Goal: Information Seeking & Learning: Learn about a topic

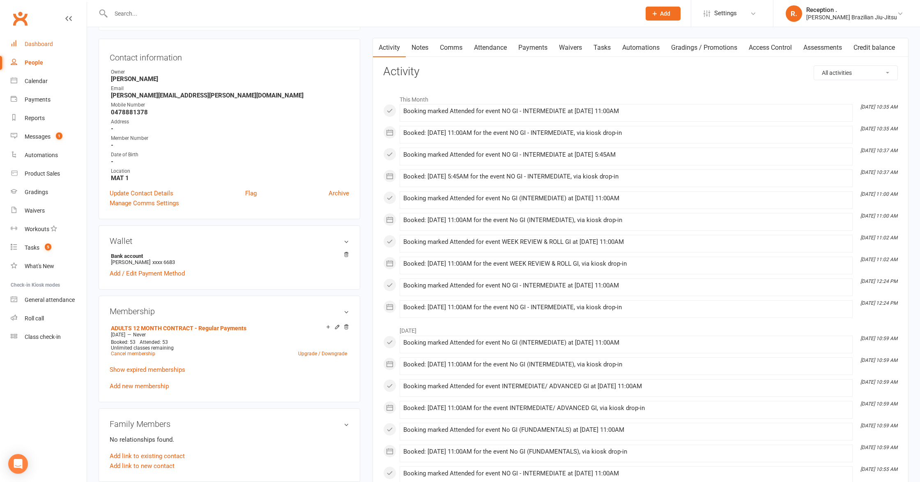
click at [53, 44] on link "Dashboard" at bounding box center [49, 44] width 76 height 18
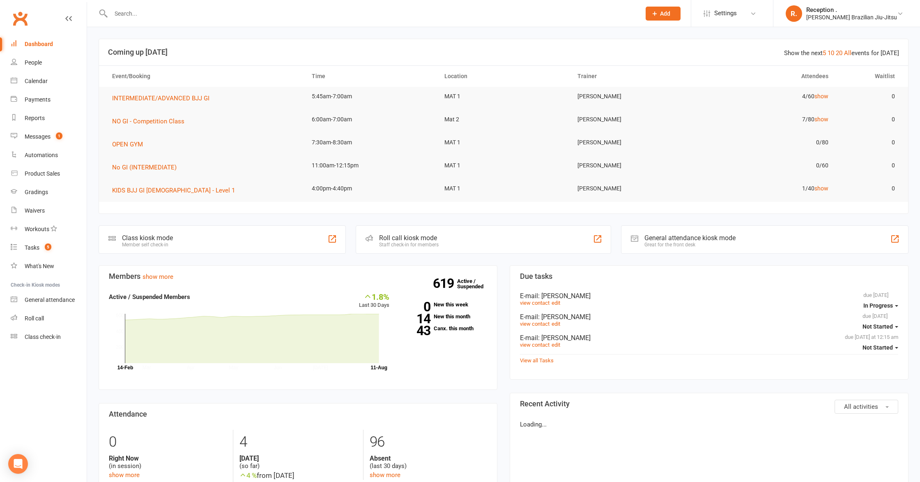
click at [159, 19] on input "text" at bounding box center [371, 14] width 527 height 12
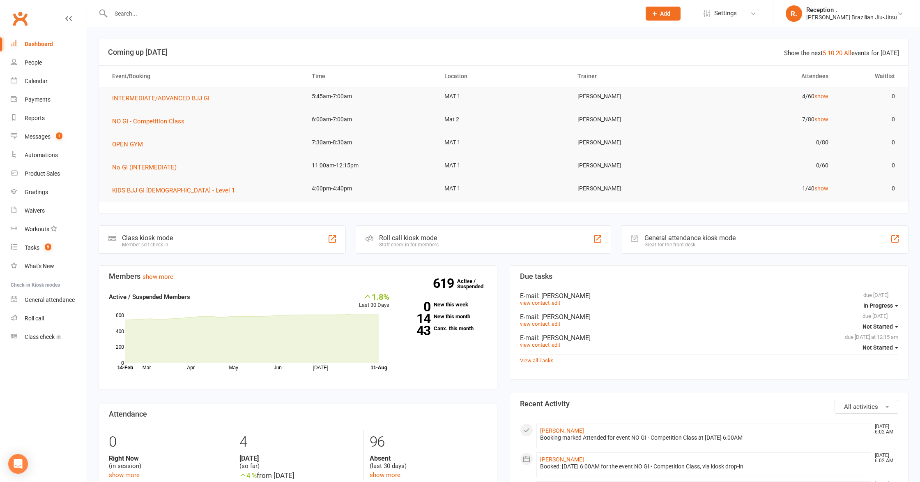
paste input "[PERSON_NAME]"
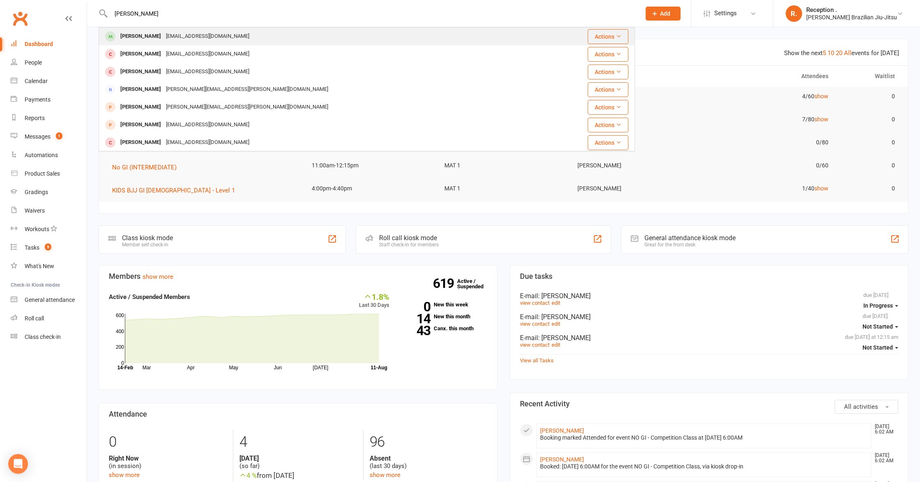
type input "[PERSON_NAME]"
click at [181, 38] on div "[EMAIL_ADDRESS][DOMAIN_NAME]" at bounding box center [208, 36] width 88 height 12
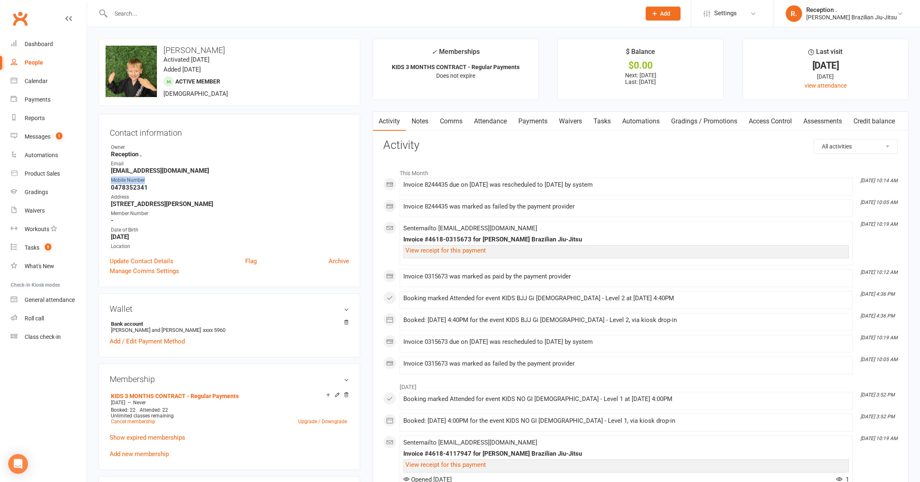
drag, startPoint x: 175, startPoint y: 184, endPoint x: 148, endPoint y: 178, distance: 28.0
click at [148, 179] on ul "Owner Reception . Email [EMAIL_ADDRESS][DOMAIN_NAME] Mobile Number [PHONE_NUMBE…" at bounding box center [230, 196] width 240 height 107
click at [192, 175] on ul "Owner Reception . Email [EMAIL_ADDRESS][DOMAIN_NAME] Mobile Number [PHONE_NUMBE…" at bounding box center [230, 196] width 240 height 107
drag, startPoint x: 201, startPoint y: 169, endPoint x: 101, endPoint y: 173, distance: 99.5
click at [101, 173] on div "Contact information Owner Reception . Email [EMAIL_ADDRESS][DOMAIN_NAME] Mobile…" at bounding box center [230, 200] width 262 height 173
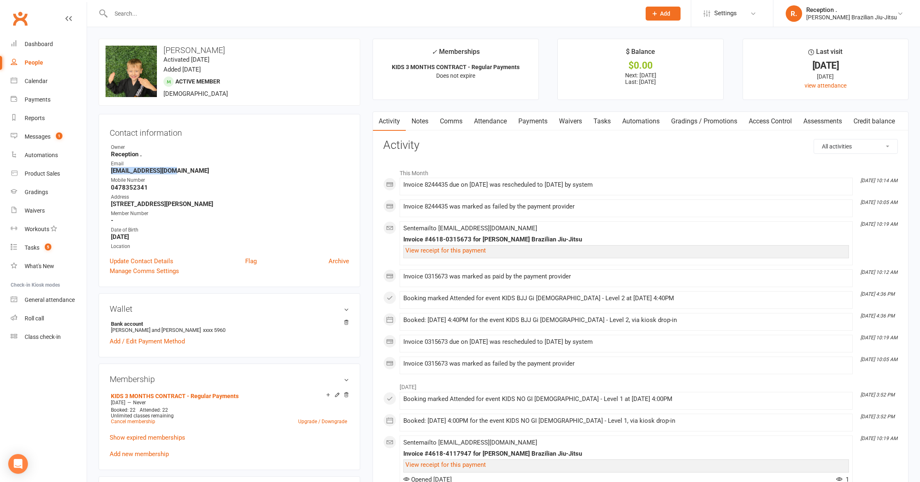
copy strong "[EMAIL_ADDRESS][DOMAIN_NAME]"
click at [526, 120] on link "Payments" at bounding box center [533, 121] width 41 height 19
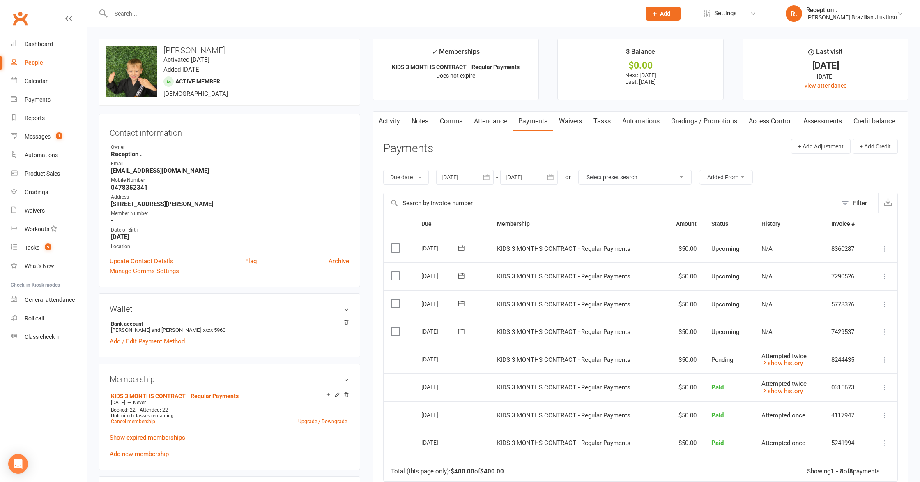
click at [218, 217] on strong "-" at bounding box center [230, 220] width 238 height 7
drag, startPoint x: 119, startPoint y: 171, endPoint x: 97, endPoint y: 169, distance: 21.8
click at [97, 169] on div "upload photo change photo [PERSON_NAME] Activated [DATE] Added [DATE] Active me…" at bounding box center [229, 455] width 274 height 832
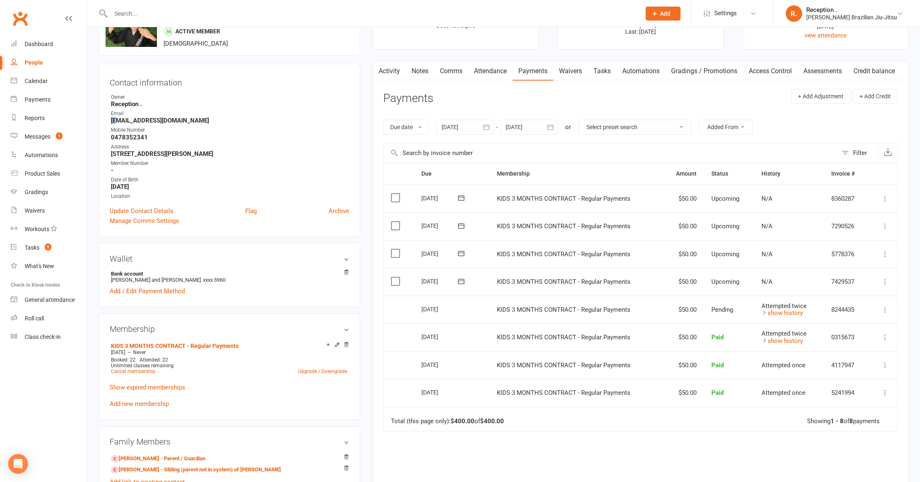
scroll to position [53, 0]
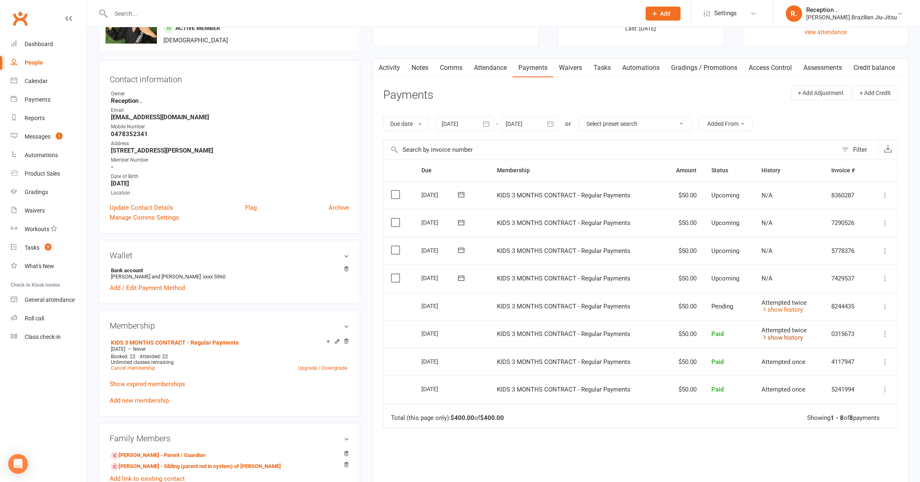
click at [773, 335] on link "show history" at bounding box center [782, 337] width 41 height 7
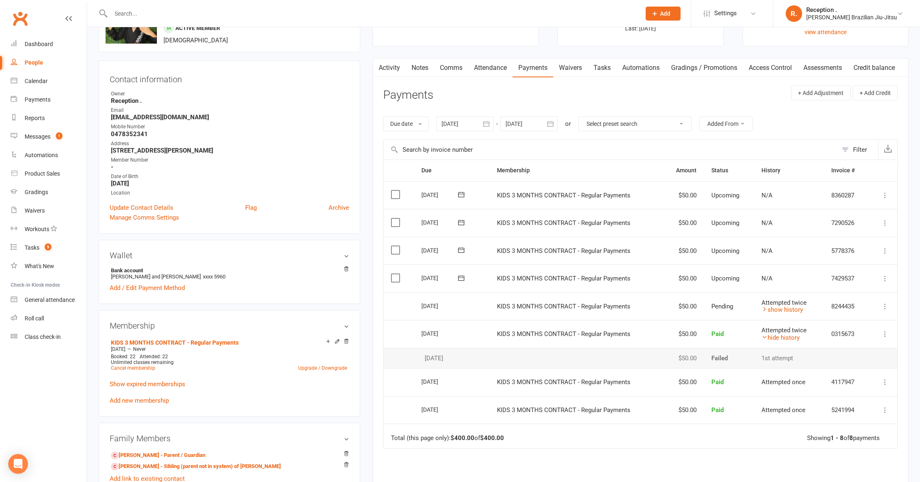
click at [183, 12] on input "text" at bounding box center [371, 14] width 527 height 12
paste input "[PERSON_NAME]"
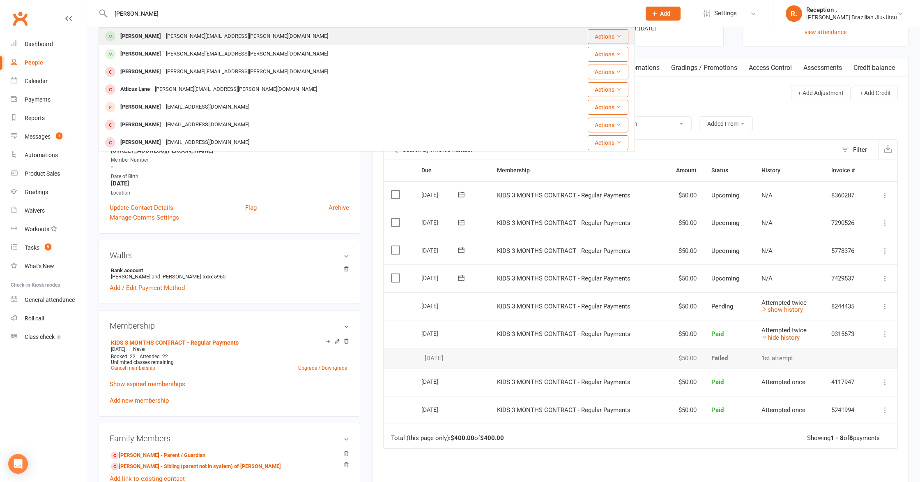
type input "[PERSON_NAME]"
click at [205, 37] on div "[PERSON_NAME][EMAIL_ADDRESS][PERSON_NAME][DOMAIN_NAME]" at bounding box center [247, 36] width 167 height 12
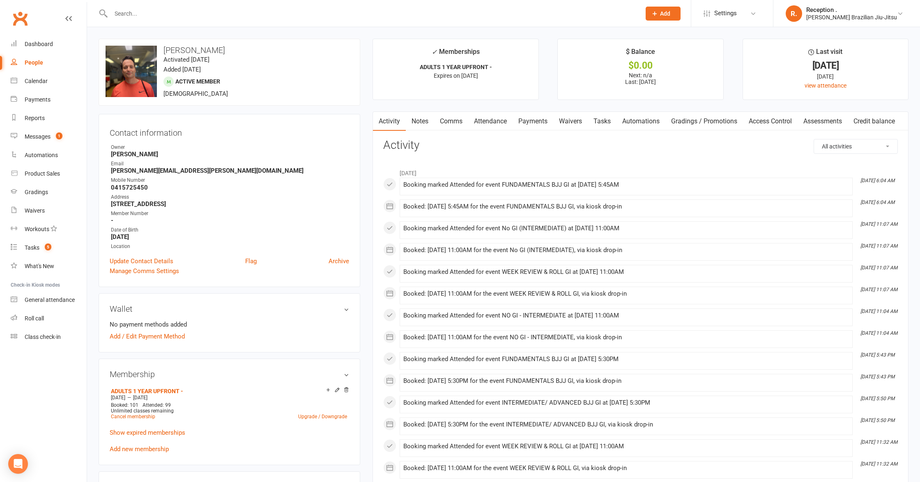
click at [498, 116] on link "Attendance" at bounding box center [490, 121] width 44 height 19
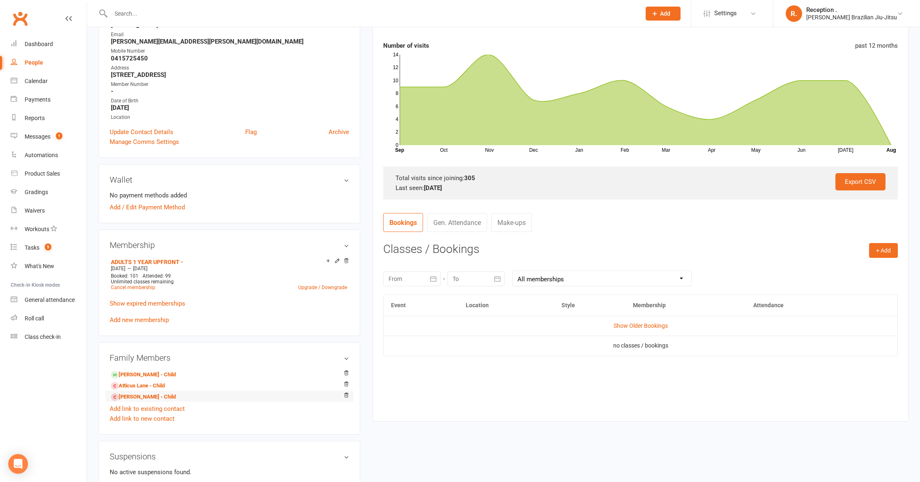
scroll to position [137, 0]
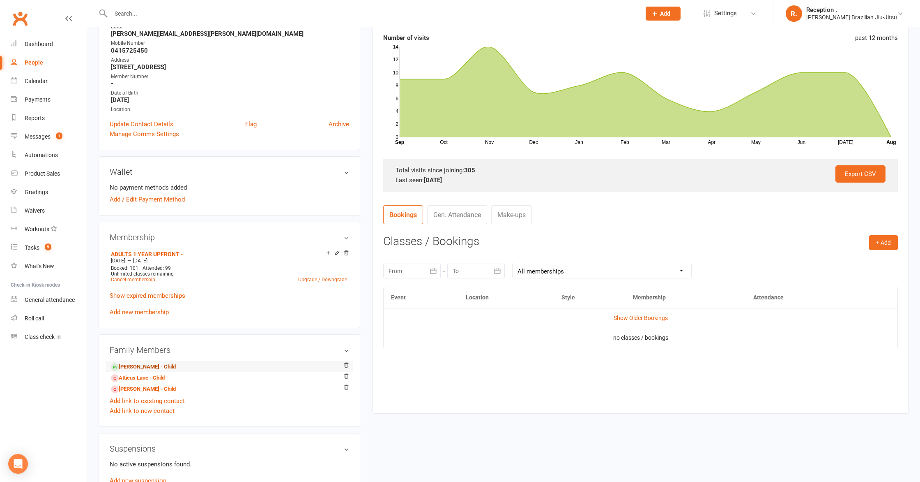
click at [154, 363] on link "[PERSON_NAME] - Child" at bounding box center [143, 366] width 65 height 9
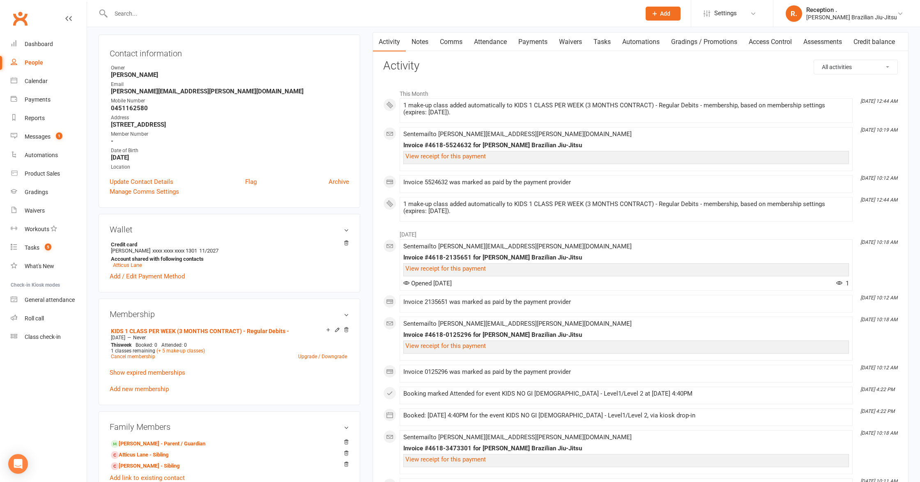
scroll to position [81, 0]
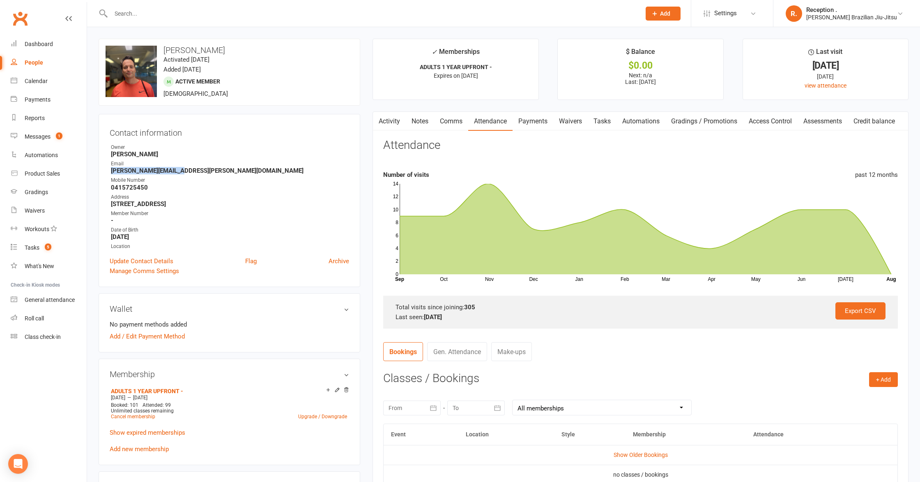
drag, startPoint x: 108, startPoint y: 164, endPoint x: 103, endPoint y: 169, distance: 7.3
click at [103, 169] on div "Contact information Owner [PERSON_NAME] Email [PERSON_NAME][EMAIL_ADDRESS][PERS…" at bounding box center [230, 200] width 262 height 173
copy strong "[PERSON_NAME][EMAIL_ADDRESS][PERSON_NAME][DOMAIN_NAME]"
drag, startPoint x: 186, startPoint y: 256, endPoint x: 171, endPoint y: 242, distance: 21.0
click at [185, 256] on div "Update Contact Details Flag Archive" at bounding box center [230, 261] width 240 height 10
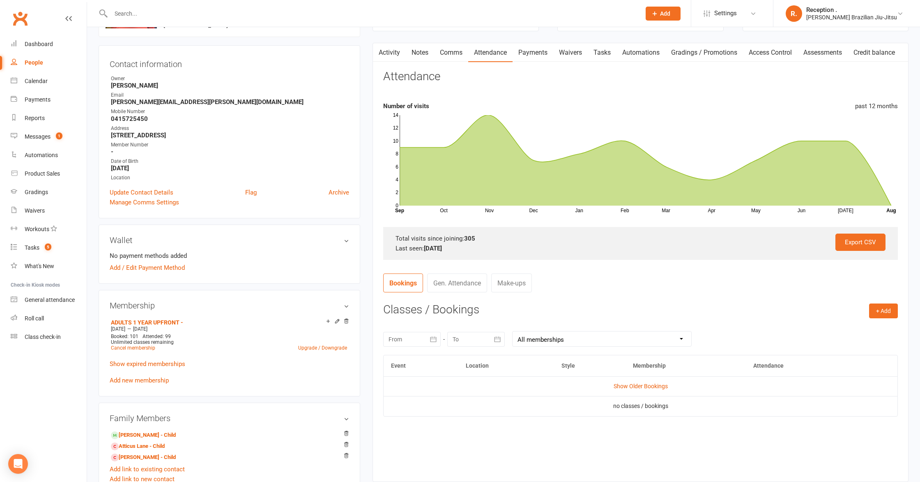
scroll to position [69, 0]
click at [185, 15] on input "text" at bounding box center [371, 14] width 527 height 12
paste input "[PERSON_NAME]'"
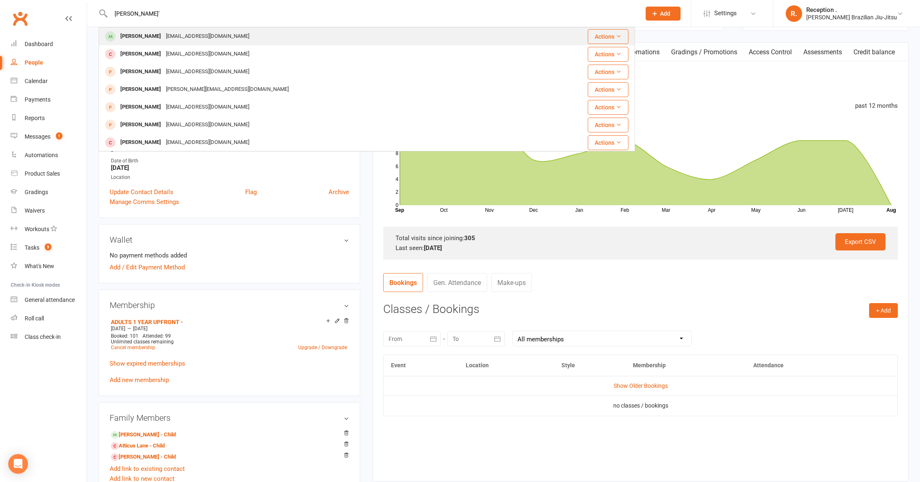
type input "[PERSON_NAME]'"
click at [182, 37] on div "[EMAIL_ADDRESS][DOMAIN_NAME]" at bounding box center [208, 36] width 88 height 12
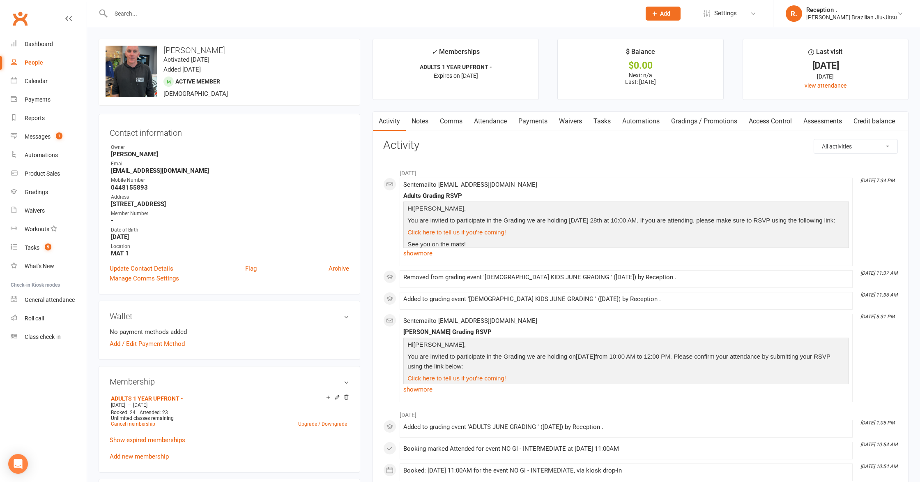
click at [493, 123] on link "Attendance" at bounding box center [490, 121] width 44 height 19
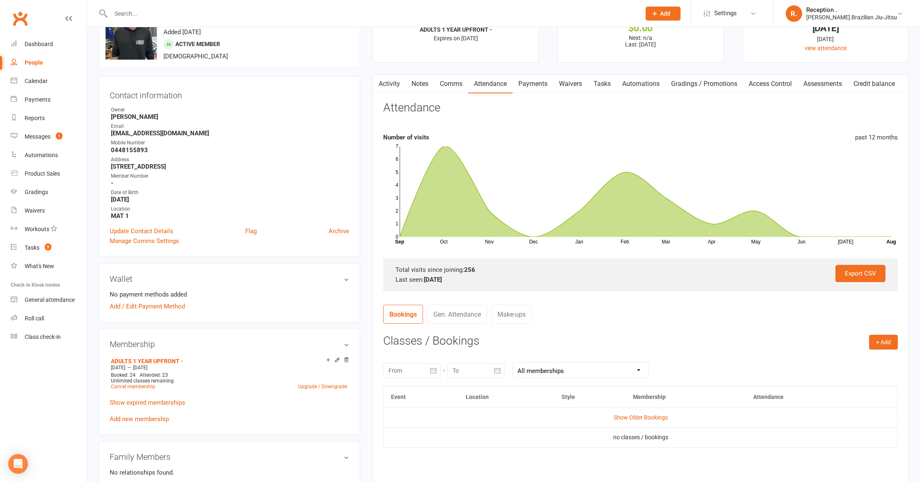
scroll to position [36, 0]
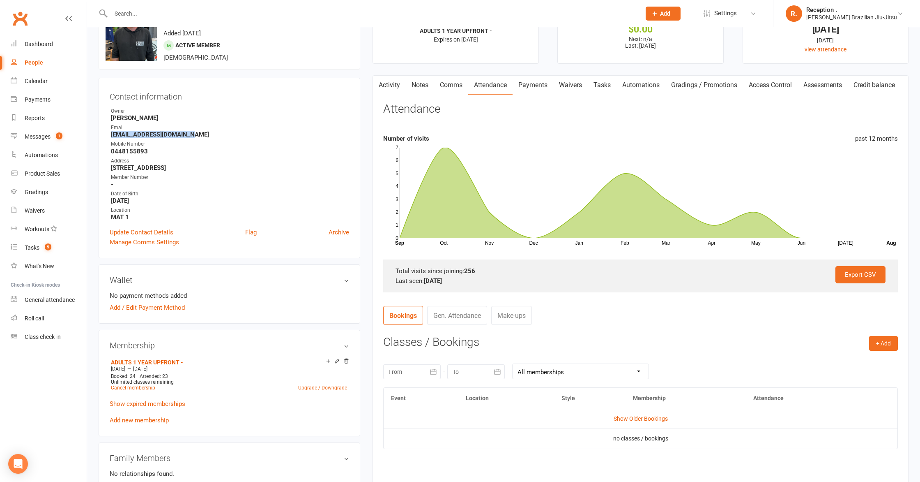
drag, startPoint x: 164, startPoint y: 128, endPoint x: 95, endPoint y: 136, distance: 69.5
click at [95, 136] on div "upload photo change photo [PERSON_NAME] Activated [DATE] Added [DATE] Active me…" at bounding box center [229, 415] width 274 height 826
click at [121, 6] on div at bounding box center [367, 13] width 537 height 27
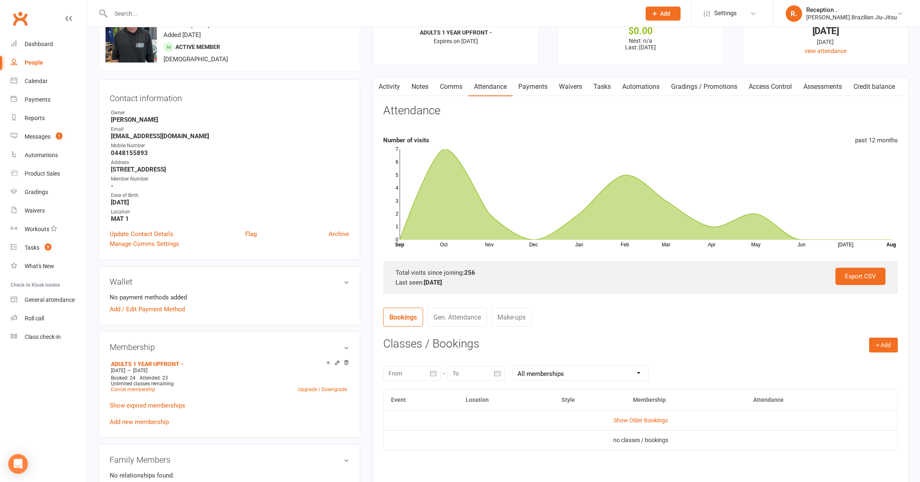
click at [128, 14] on input "text" at bounding box center [371, 14] width 527 height 12
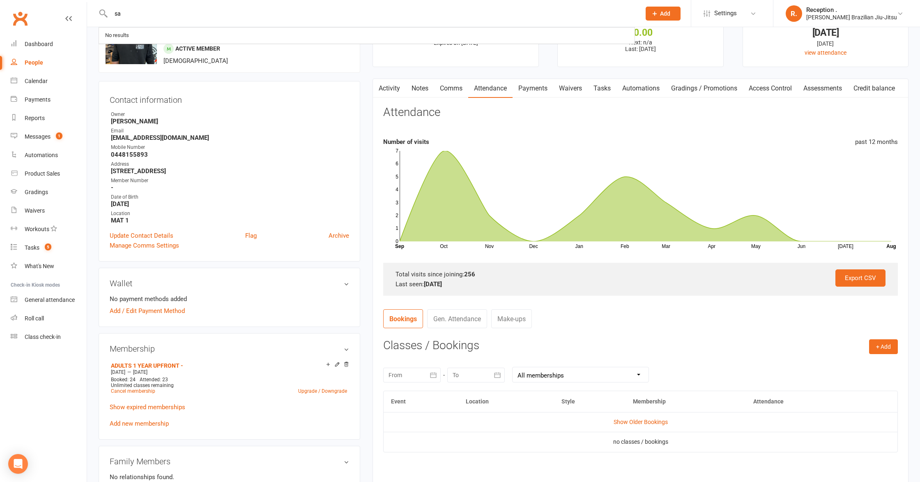
type input "s"
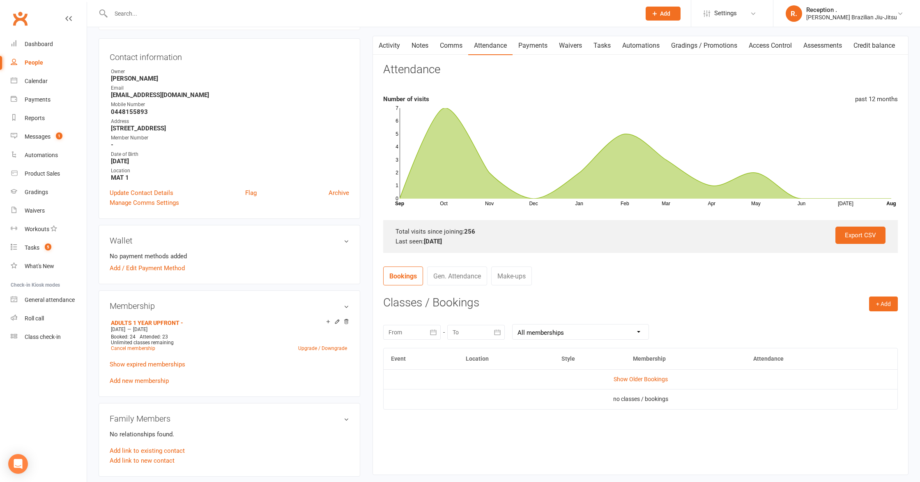
scroll to position [77, 0]
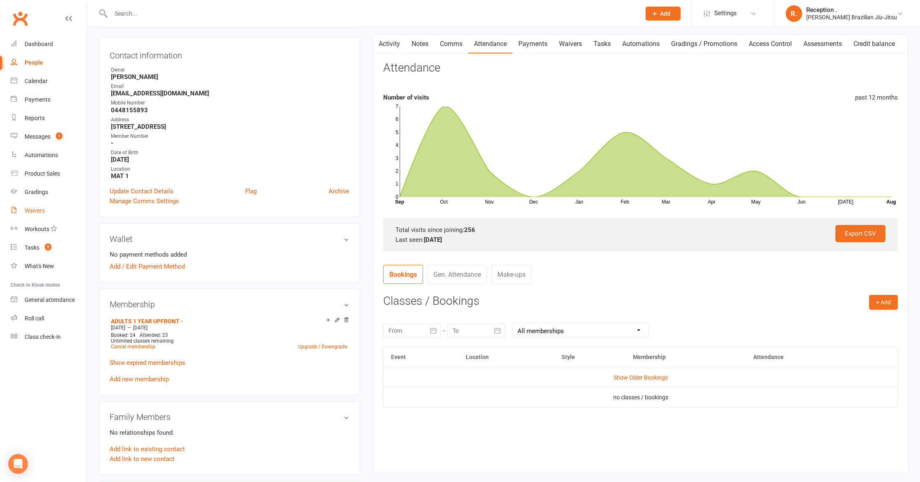
click at [39, 213] on div "Waivers" at bounding box center [35, 210] width 20 height 7
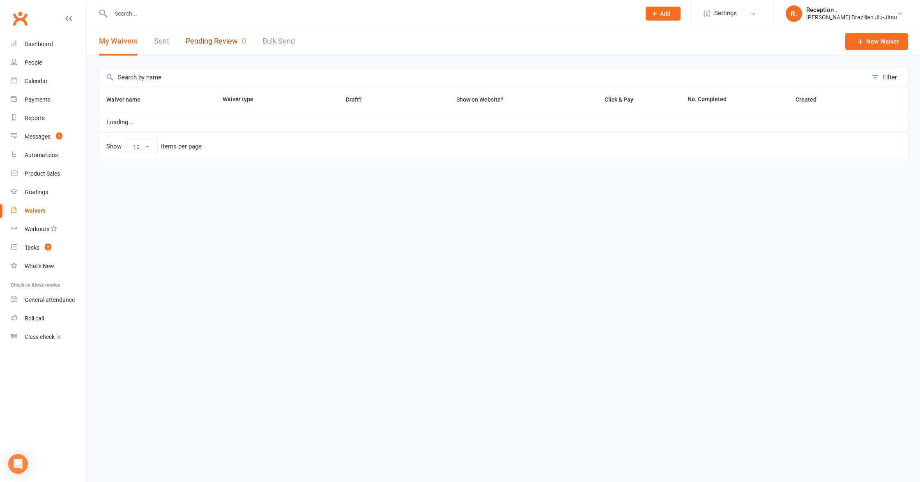
click at [211, 44] on link "Pending Review 0" at bounding box center [216, 41] width 60 height 28
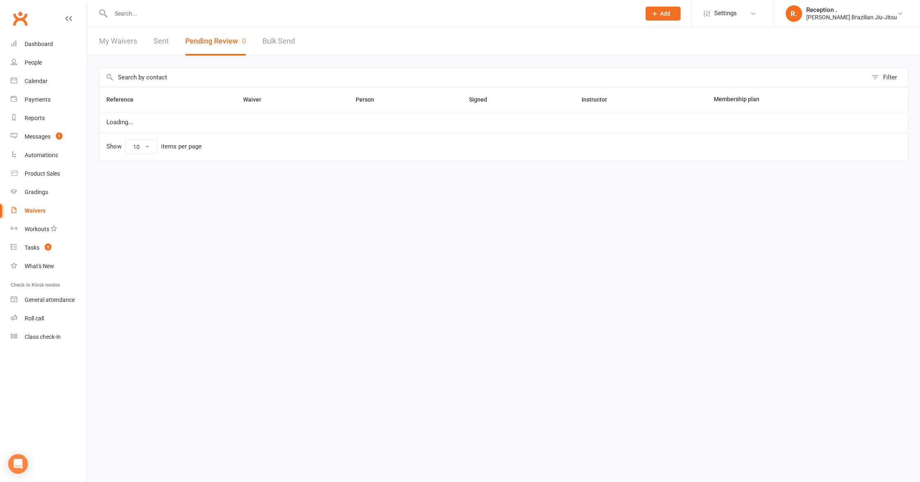
click at [135, 44] on link "My Waivers" at bounding box center [118, 41] width 38 height 28
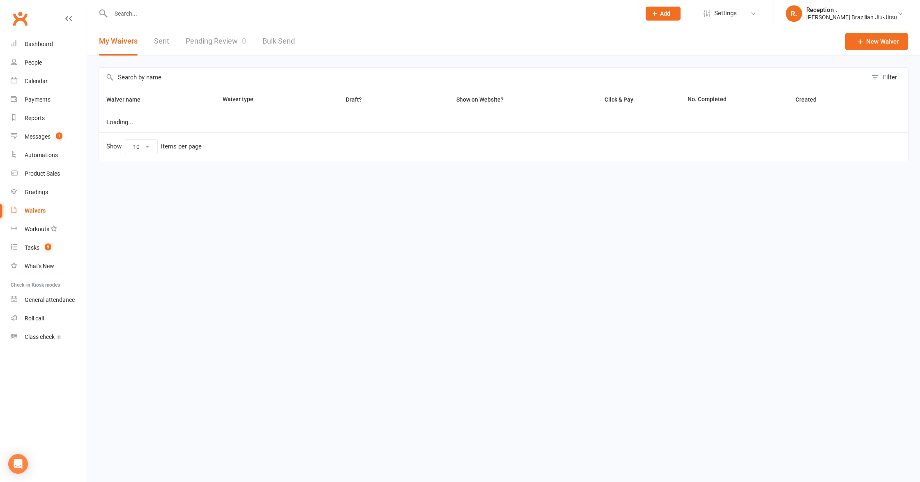
click at [157, 43] on link "Sent" at bounding box center [161, 41] width 15 height 28
drag, startPoint x: 110, startPoint y: 44, endPoint x: 99, endPoint y: 19, distance: 27.4
click at [110, 44] on link "My Waivers" at bounding box center [118, 41] width 38 height 28
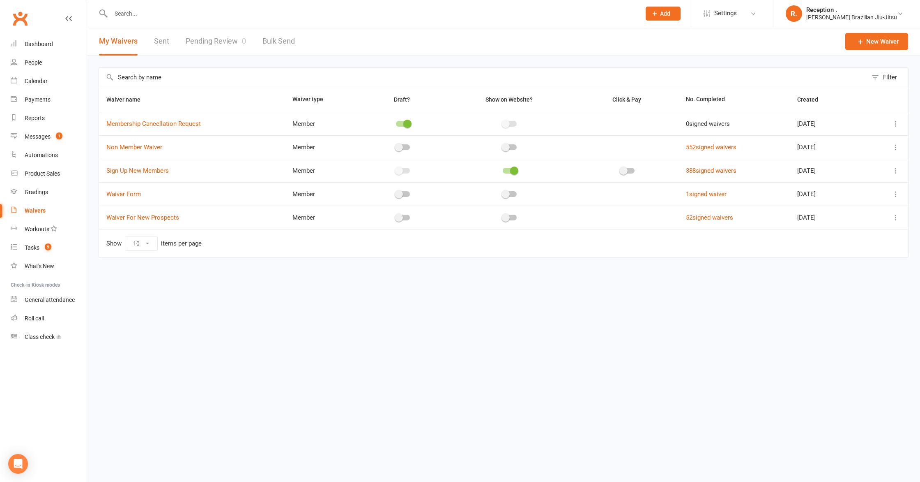
click at [160, 18] on input "text" at bounding box center [371, 14] width 527 height 12
paste input "[PERSON_NAME]"
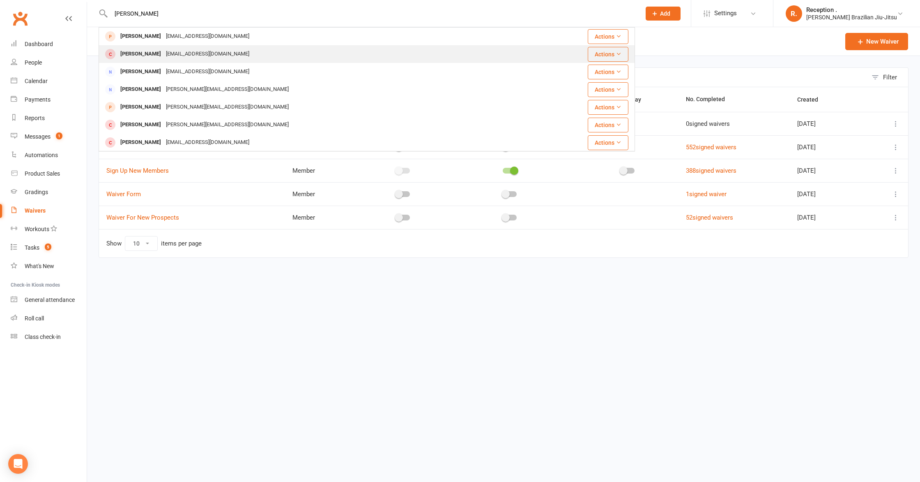
type input "[PERSON_NAME]"
click at [165, 56] on div "[EMAIL_ADDRESS][DOMAIN_NAME]" at bounding box center [208, 54] width 88 height 12
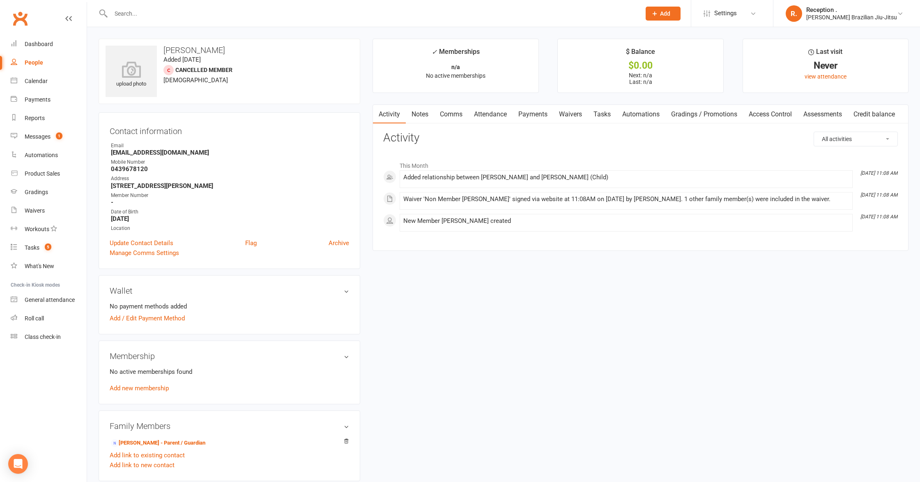
click at [575, 115] on link "Waivers" at bounding box center [570, 114] width 35 height 19
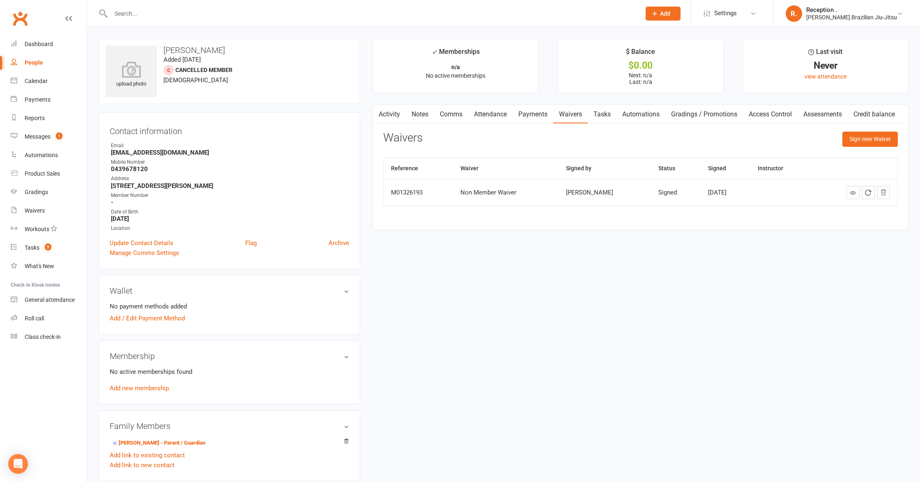
click at [187, 16] on input "text" at bounding box center [371, 14] width 527 height 12
paste input "[EMAIL_ADDRESS][DOMAIN_NAME]"
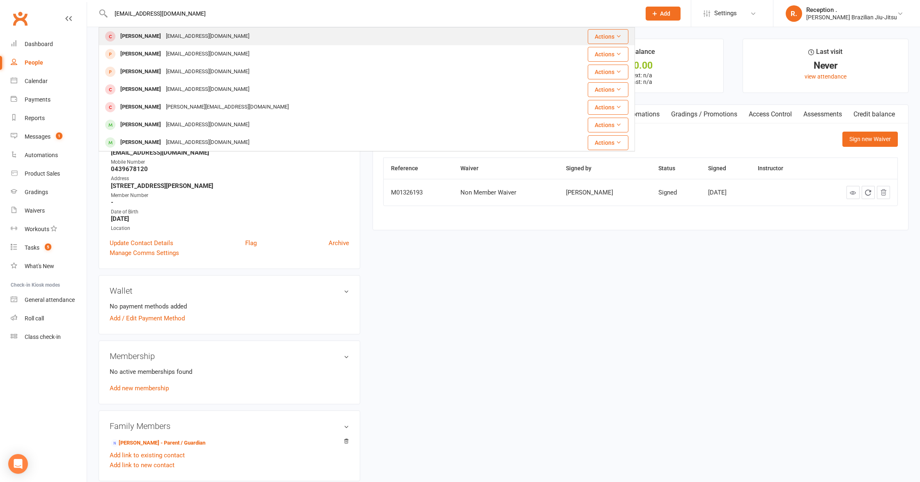
type input "[EMAIL_ADDRESS][DOMAIN_NAME]"
click at [200, 37] on div "[EMAIL_ADDRESS][DOMAIN_NAME]" at bounding box center [208, 36] width 88 height 12
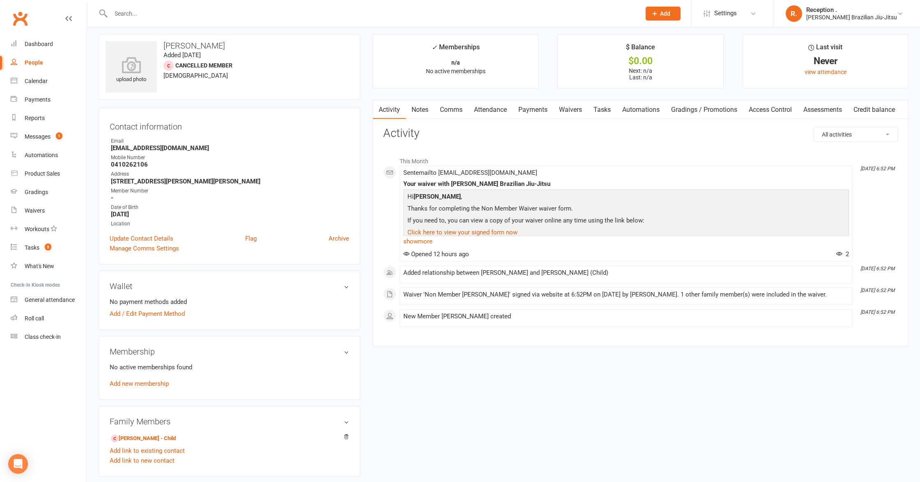
scroll to position [5, 0]
click at [419, 242] on link "show more" at bounding box center [626, 241] width 446 height 12
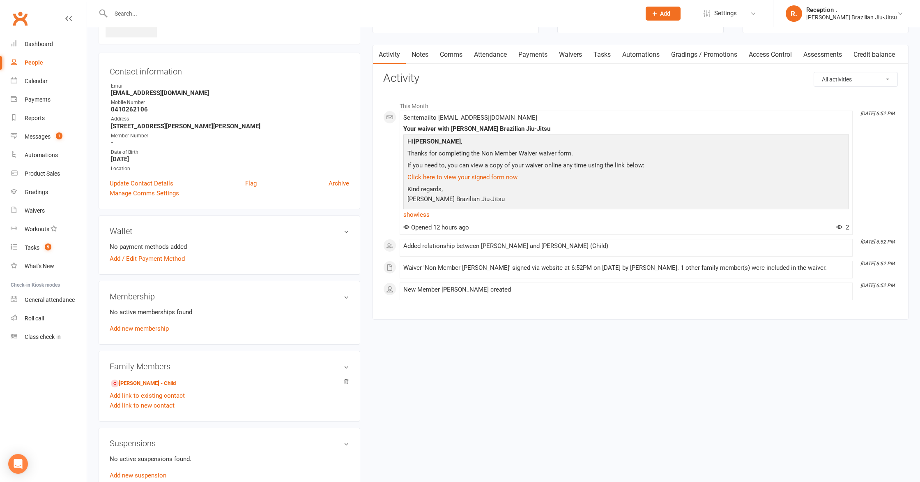
scroll to position [0, 0]
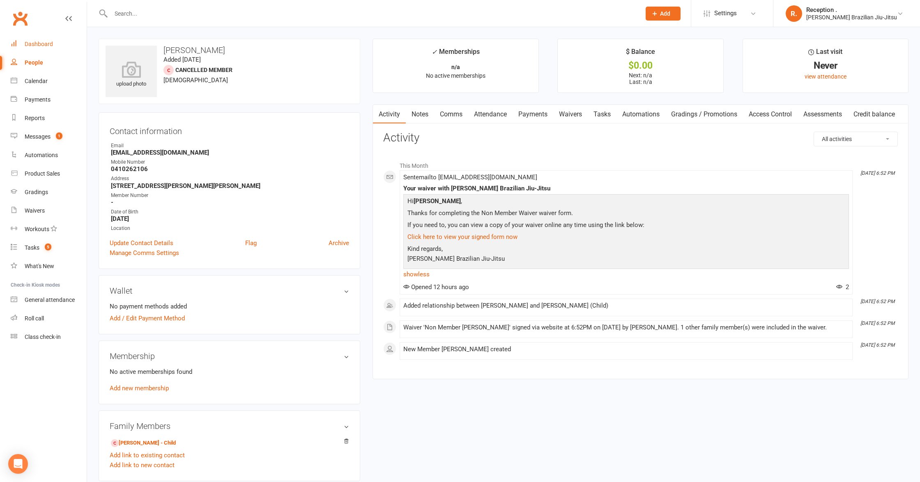
click at [56, 41] on link "Dashboard" at bounding box center [49, 44] width 76 height 18
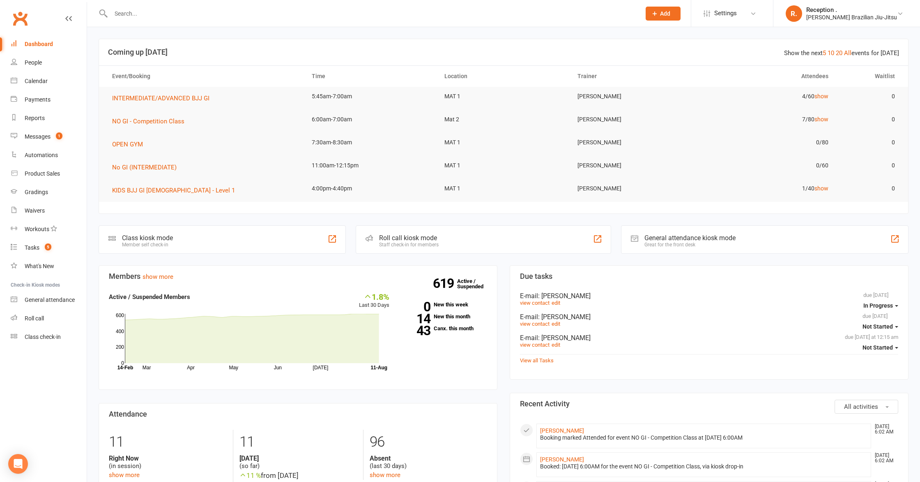
drag, startPoint x: 228, startPoint y: 25, endPoint x: 215, endPoint y: 11, distance: 18.6
click at [226, 21] on div at bounding box center [367, 13] width 537 height 27
click at [214, 10] on input "text" at bounding box center [371, 14] width 527 height 12
paste input "[PERSON_NAME]"
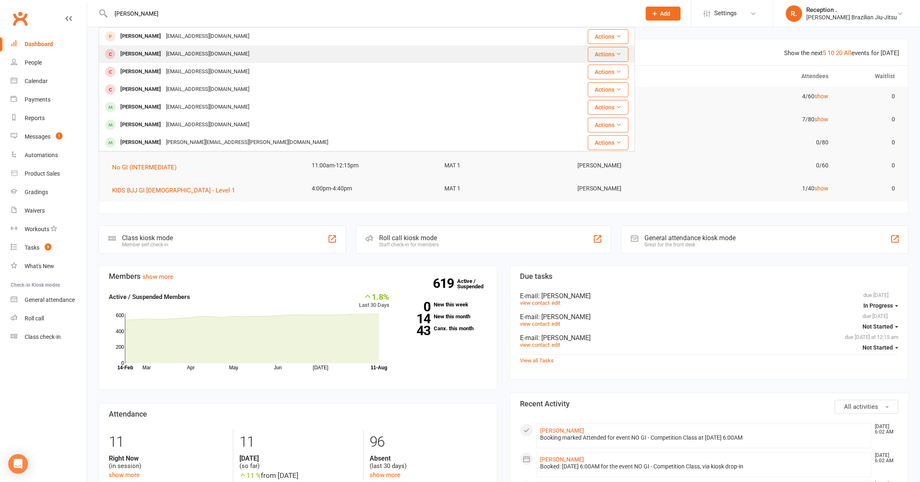
type input "[PERSON_NAME]"
click at [231, 51] on div "[EMAIL_ADDRESS][DOMAIN_NAME]" at bounding box center [208, 54] width 88 height 12
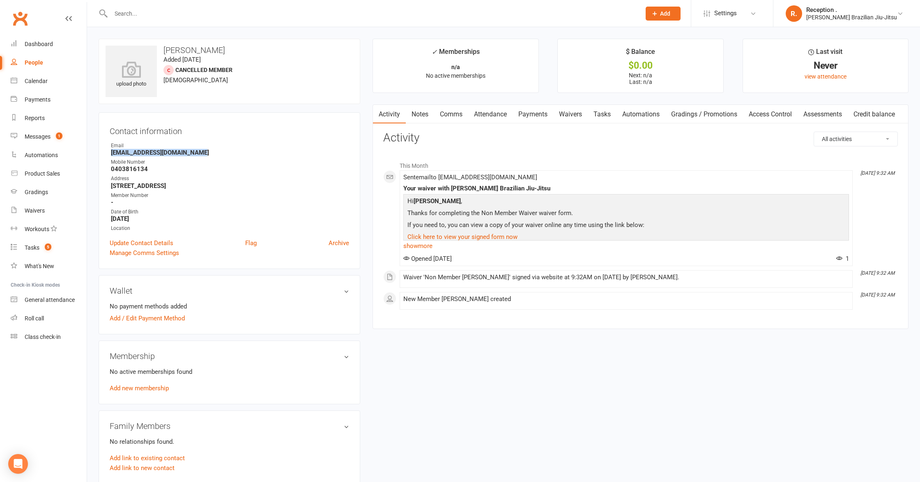
drag, startPoint x: 192, startPoint y: 154, endPoint x: 102, endPoint y: 156, distance: 89.6
click at [102, 156] on div "Contact information Owner Email [EMAIL_ADDRESS][DOMAIN_NAME] Mobile Number [PHO…" at bounding box center [230, 190] width 262 height 157
click at [165, 18] on input "text" at bounding box center [371, 14] width 527 height 12
paste input "[PERSON_NAME]"
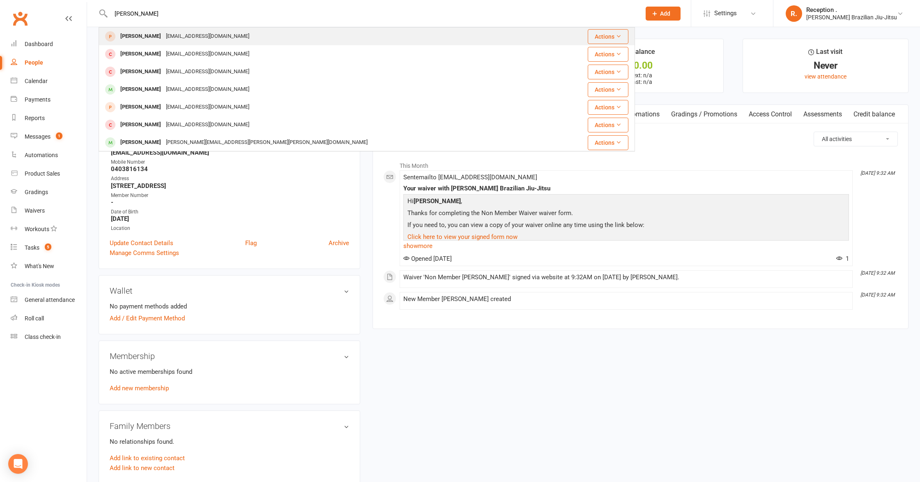
type input "[PERSON_NAME]"
click at [189, 38] on div "[EMAIL_ADDRESS][DOMAIN_NAME]" at bounding box center [208, 36] width 88 height 12
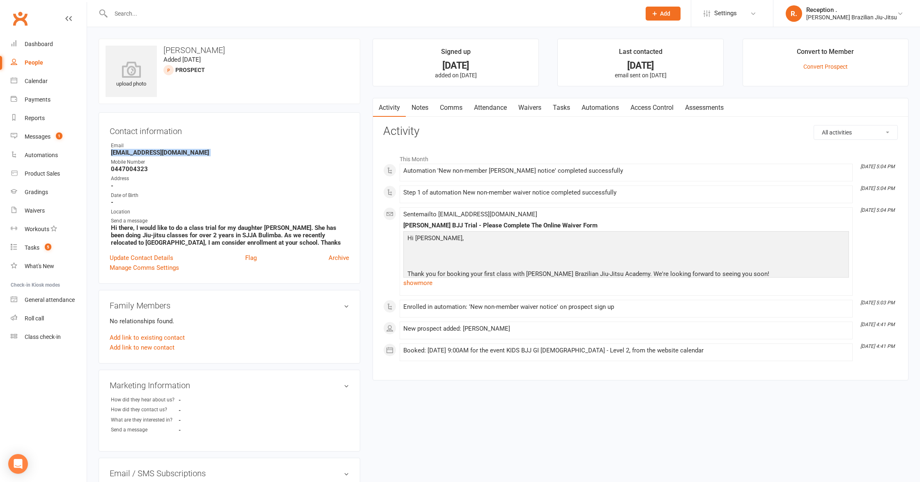
drag, startPoint x: 207, startPoint y: 157, endPoint x: 106, endPoint y: 152, distance: 101.2
click at [106, 152] on div "Contact information Owner Email [EMAIL_ADDRESS][DOMAIN_NAME] Mobile Number [PHO…" at bounding box center [230, 197] width 262 height 171
copy render-form-field "[EMAIL_ADDRESS][DOMAIN_NAME]"
click at [142, 152] on strong "[EMAIL_ADDRESS][DOMAIN_NAME]" at bounding box center [230, 152] width 238 height 7
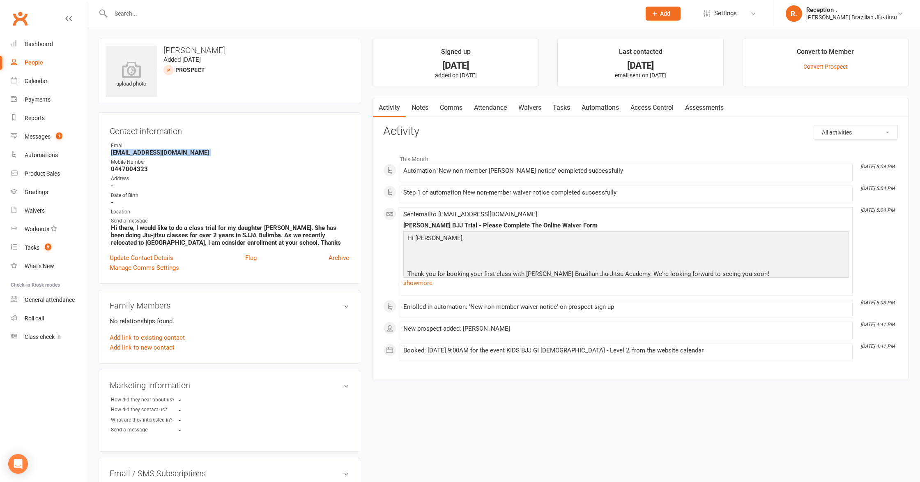
click at [142, 152] on strong "[EMAIL_ADDRESS][DOMAIN_NAME]" at bounding box center [230, 152] width 238 height 7
click at [145, 17] on input "text" at bounding box center [371, 14] width 527 height 12
paste input "[EMAIL_ADDRESS][DOMAIN_NAME]"
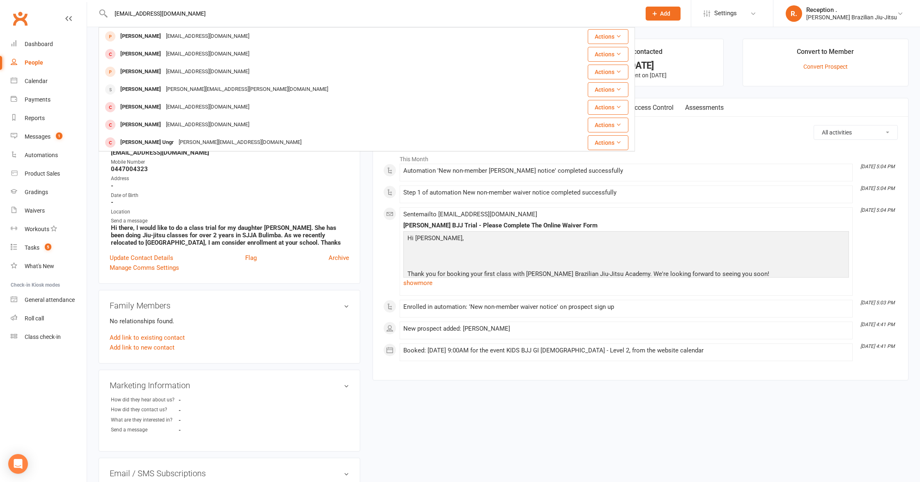
drag, startPoint x: 178, startPoint y: 16, endPoint x: 53, endPoint y: 2, distance: 124.9
click at [53, 2] on react-component "[EMAIL_ADDRESS][DOMAIN_NAME] [PERSON_NAME] [EMAIL_ADDRESS][DOMAIN_NAME] Actions…" at bounding box center [317, 13] width 635 height 27
paste input "[PERSON_NAME]"
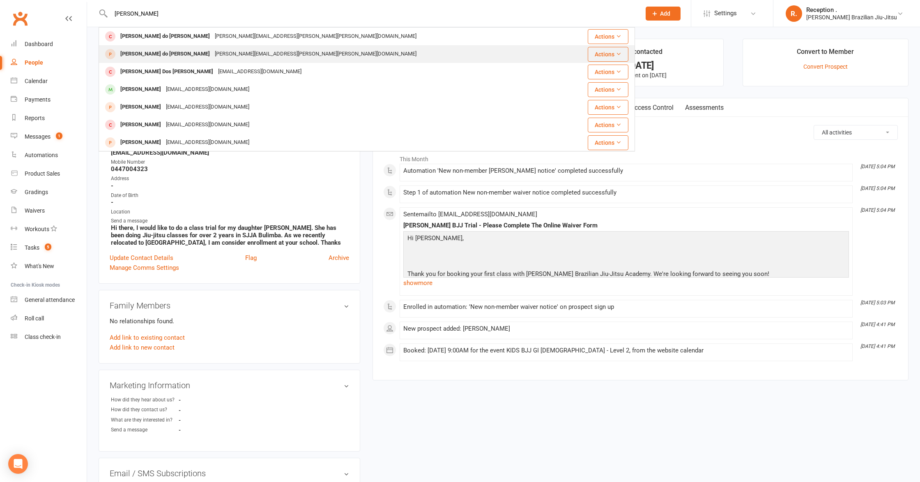
type input "[PERSON_NAME]"
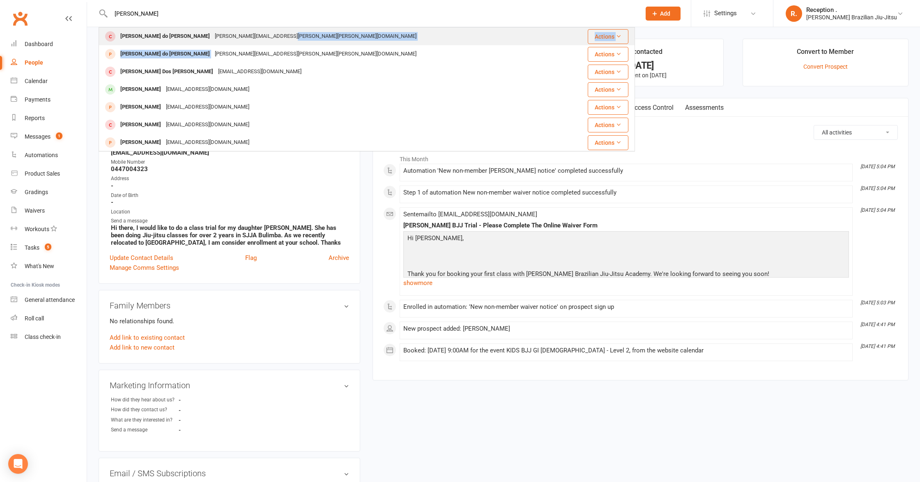
drag, startPoint x: 289, startPoint y: 49, endPoint x: 286, endPoint y: 39, distance: 10.3
click at [286, 39] on tbody "[PERSON_NAME] do Prado [EMAIL_ADDRESS][PERSON_NAME][PERSON_NAME][DOMAIN_NAME] A…" at bounding box center [367, 204] width 536 height 353
click at [286, 36] on div "[PERSON_NAME] do Prado [EMAIL_ADDRESS][PERSON_NAME][PERSON_NAME][DOMAIN_NAME]" at bounding box center [332, 36] width 467 height 17
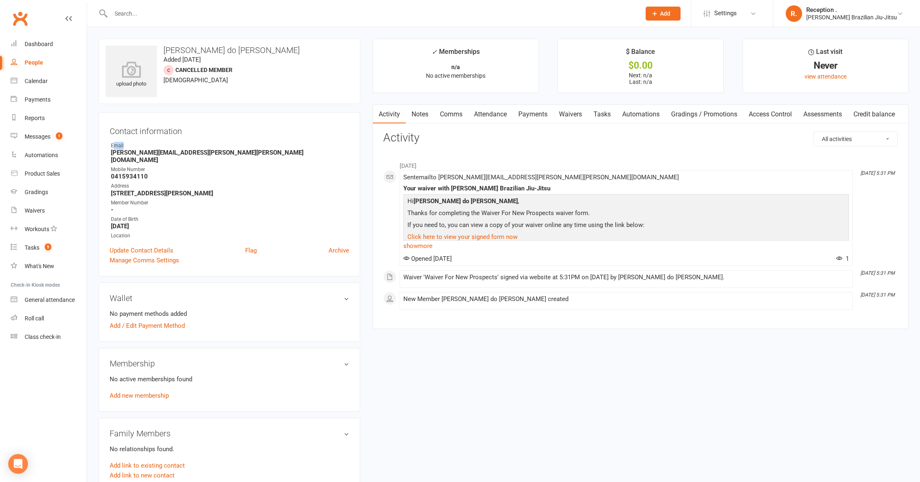
drag, startPoint x: 137, startPoint y: 147, endPoint x: 117, endPoint y: 146, distance: 20.1
click at [115, 146] on div "Email" at bounding box center [230, 146] width 238 height 8
click at [219, 154] on strong "[PERSON_NAME][EMAIL_ADDRESS][PERSON_NAME][PERSON_NAME][DOMAIN_NAME]" at bounding box center [230, 156] width 238 height 15
drag, startPoint x: 244, startPoint y: 154, endPoint x: 101, endPoint y: 154, distance: 142.6
click at [101, 154] on div "Contact information Owner Email [PERSON_NAME][EMAIL_ADDRESS][PERSON_NAME][PERSO…" at bounding box center [230, 194] width 262 height 164
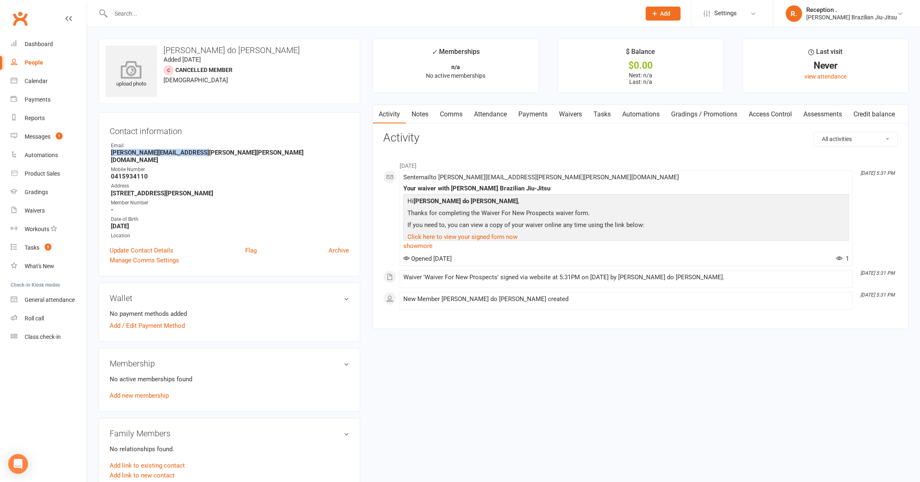
copy strong "[PERSON_NAME][EMAIL_ADDRESS][PERSON_NAME][PERSON_NAME][DOMAIN_NAME]"
drag, startPoint x: 155, startPoint y: 4, endPoint x: 153, endPoint y: 9, distance: 5.2
click at [154, 5] on div at bounding box center [367, 13] width 537 height 27
click at [153, 10] on input "text" at bounding box center [371, 14] width 527 height 12
paste input "[PERSON_NAME][EMAIL_ADDRESS][PERSON_NAME][PERSON_NAME][DOMAIN_NAME]"
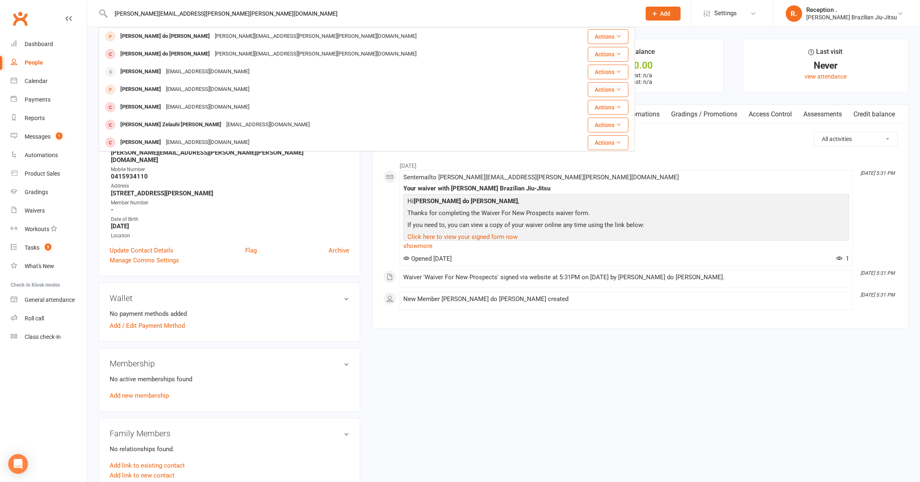
type input "[PERSON_NAME][EMAIL_ADDRESS][PERSON_NAME][PERSON_NAME][DOMAIN_NAME]"
click at [516, 364] on div "upload photo [PERSON_NAME] do [PERSON_NAME] Added [DATE] Cancelled member [DEMO…" at bounding box center [503, 422] width 823 height 766
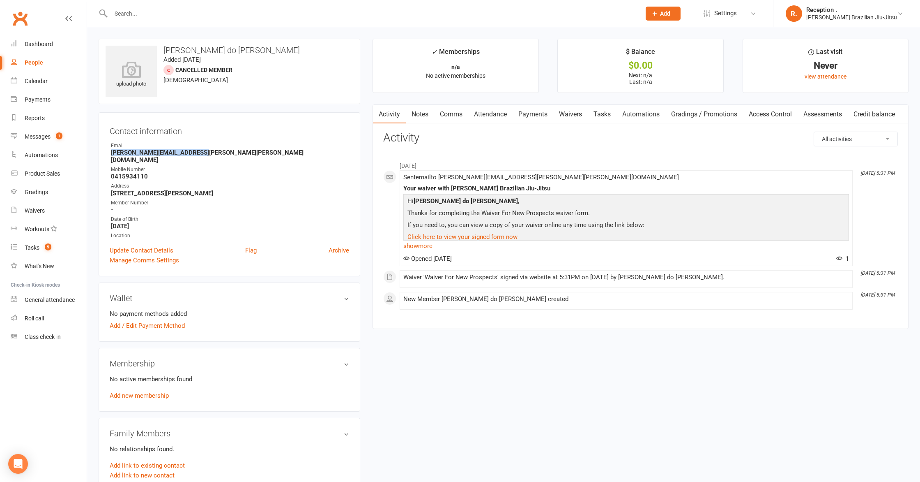
drag, startPoint x: 205, startPoint y: 152, endPoint x: 103, endPoint y: 153, distance: 101.9
click at [103, 153] on div "Contact information Owner Email [PERSON_NAME][EMAIL_ADDRESS][PERSON_NAME][PERSO…" at bounding box center [230, 194] width 262 height 164
copy strong "[PERSON_NAME][EMAIL_ADDRESS][PERSON_NAME][PERSON_NAME][DOMAIN_NAME]"
click at [62, 45] on link "Dashboard" at bounding box center [49, 44] width 76 height 18
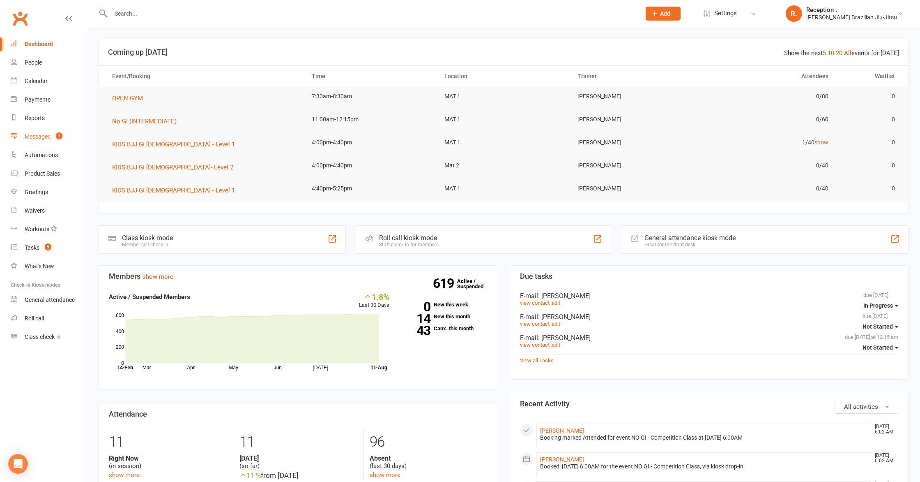
click at [35, 141] on link "Messages 1" at bounding box center [49, 136] width 76 height 18
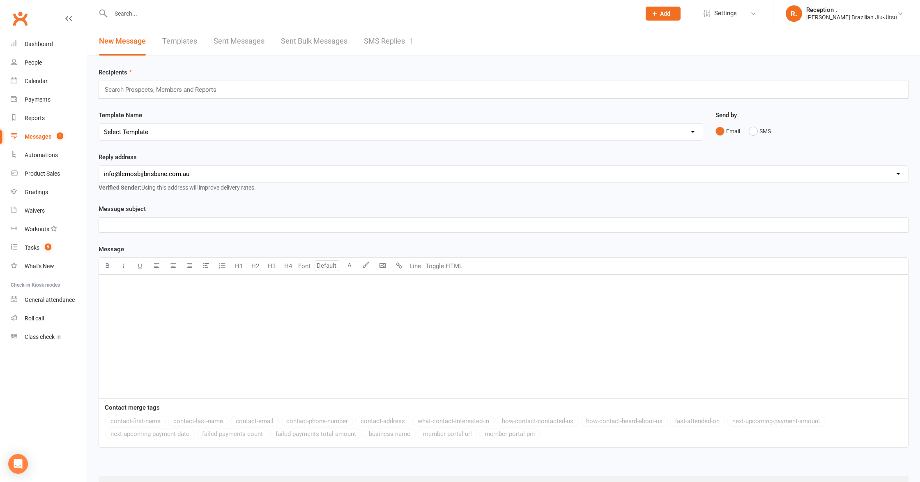
click at [365, 47] on link "SMS Replies 1" at bounding box center [388, 41] width 49 height 28
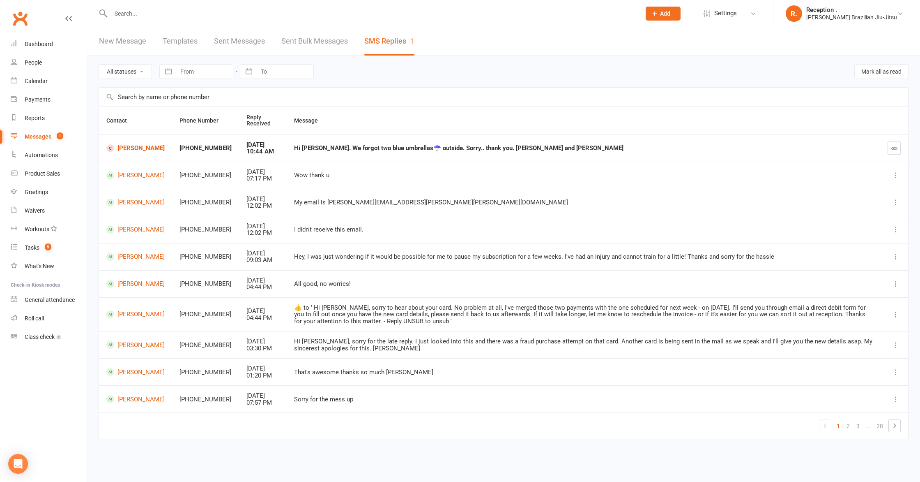
click at [326, 150] on div "Hi [PERSON_NAME]. We forgot two blue umbrellas☂️ outside. Sorry.. thank you. [P…" at bounding box center [583, 148] width 579 height 7
drag, startPoint x: 232, startPoint y: 152, endPoint x: 198, endPoint y: 150, distance: 33.4
click at [247, 152] on div "10:44 AM" at bounding box center [263, 151] width 33 height 7
click at [123, 150] on link "[PERSON_NAME]" at bounding box center [135, 148] width 58 height 8
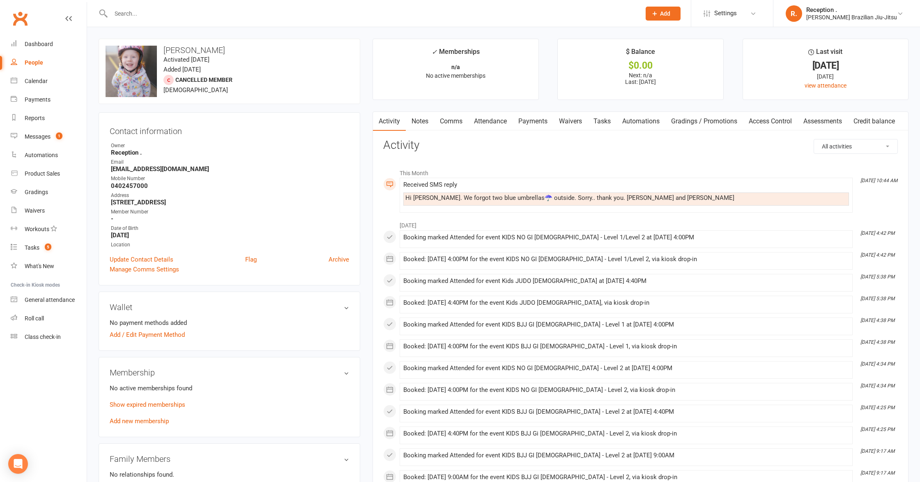
drag, startPoint x: 490, startPoint y: 193, endPoint x: 495, endPoint y: 196, distance: 6.2
click at [490, 193] on div "Hi [PERSON_NAME]. We forgot two blue umbrellas☂️ outside. Sorry.. thank you. [P…" at bounding box center [626, 198] width 446 height 13
click at [496, 198] on div "Hi [PERSON_NAME]. We forgot two blue umbrellas☂️ outside. Sorry.. thank you. [P…" at bounding box center [627, 197] width 442 height 7
drag, startPoint x: 491, startPoint y: 186, endPoint x: 384, endPoint y: 187, distance: 106.8
click at [384, 187] on div "This Month [DATE] 10:44 AM Received SMS reply Hi [PERSON_NAME]. We forgot two b…" at bounding box center [640, 188] width 515 height 48
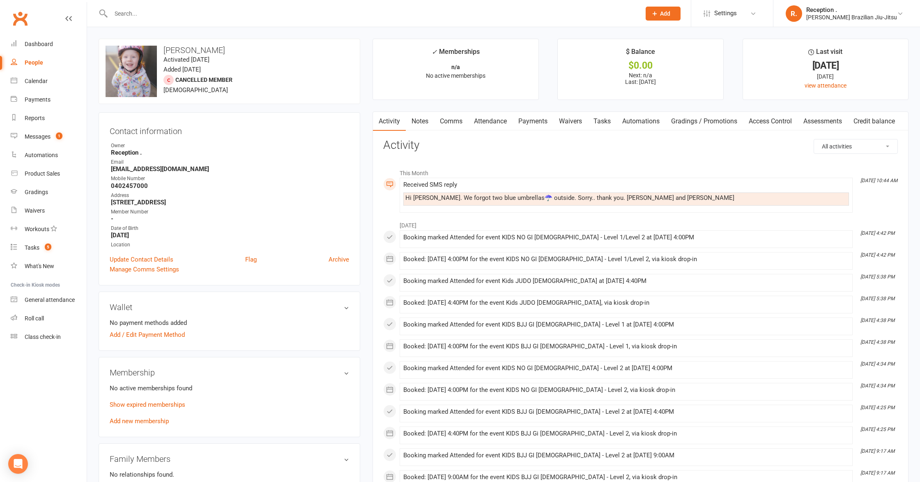
click at [463, 197] on div "Hi [PERSON_NAME]. We forgot two blue umbrellas☂️ outside. Sorry.. thank you. [P…" at bounding box center [627, 197] width 442 height 7
click at [55, 132] on link "Messages 1" at bounding box center [49, 136] width 76 height 18
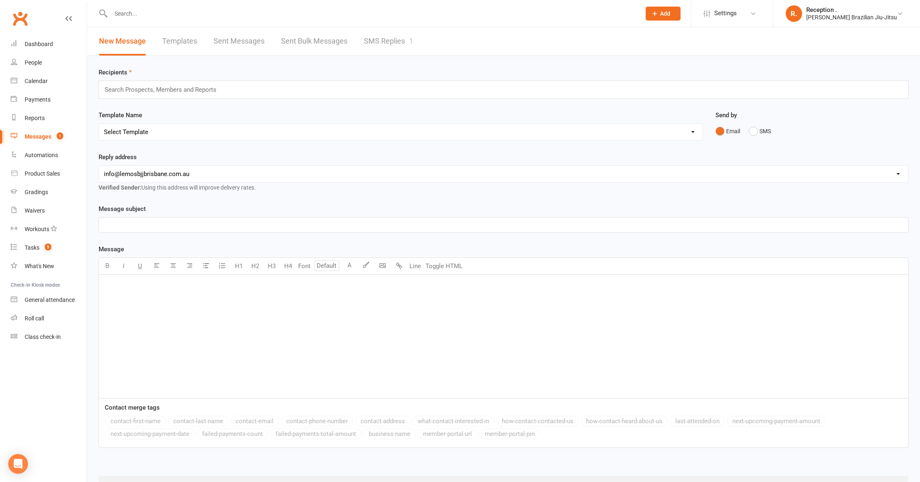
click at [265, 41] on div "New Message Templates Sent Messages Sent Bulk Messages SMS Replies 1" at bounding box center [256, 41] width 338 height 28
click at [259, 42] on link "Sent Messages" at bounding box center [239, 41] width 51 height 28
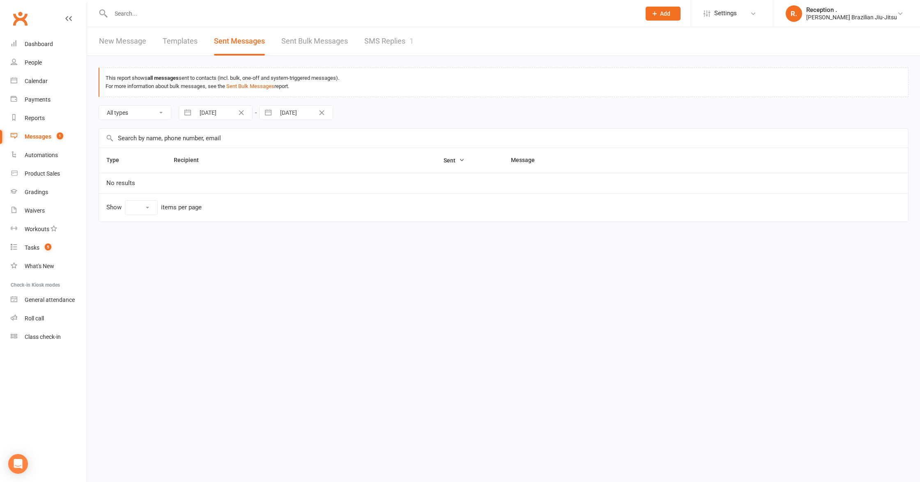
select select "10"
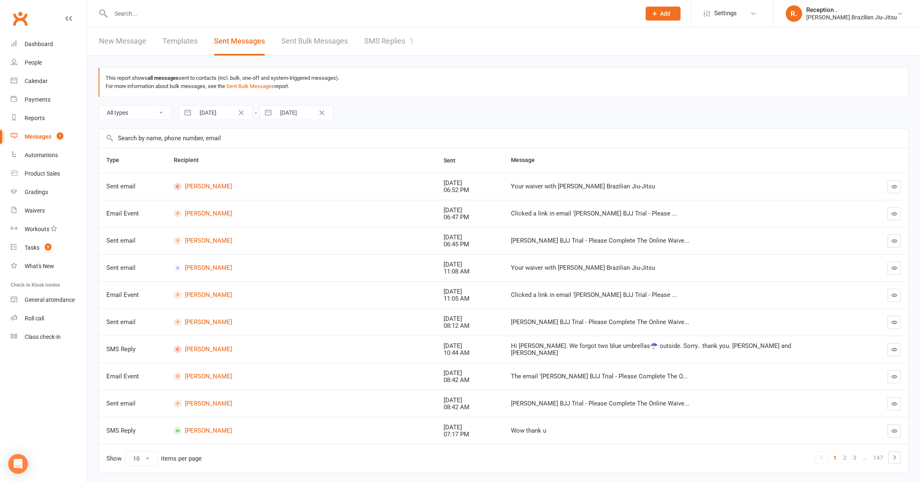
click at [120, 187] on div "Sent email" at bounding box center [132, 186] width 53 height 7
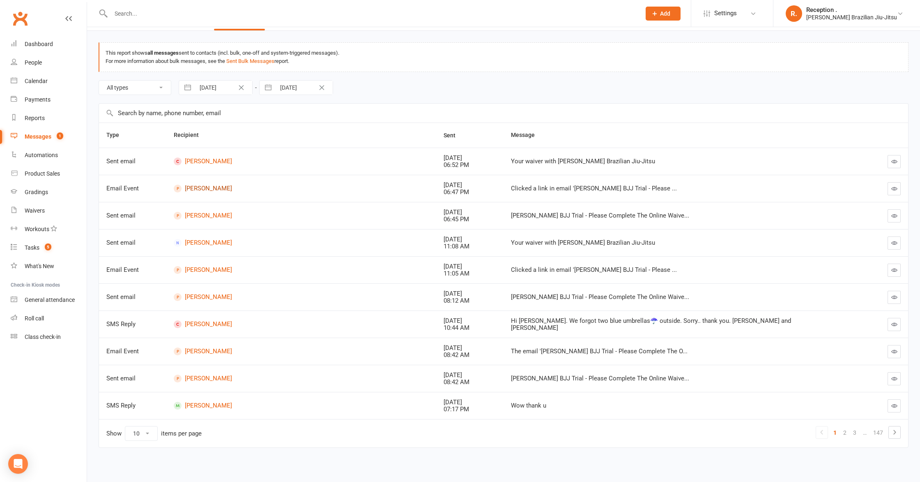
scroll to position [26, 0]
click at [137, 90] on select "All types Emails SMSes SMS Replies Failed SMSes Email Unsubscribes SMS Unsubscr…" at bounding box center [135, 87] width 72 height 14
select select "sms"
click at [99, 80] on select "All types Emails SMSes SMS Replies Failed SMSes Email Unsubscribes SMS Unsubscr…" at bounding box center [135, 87] width 72 height 14
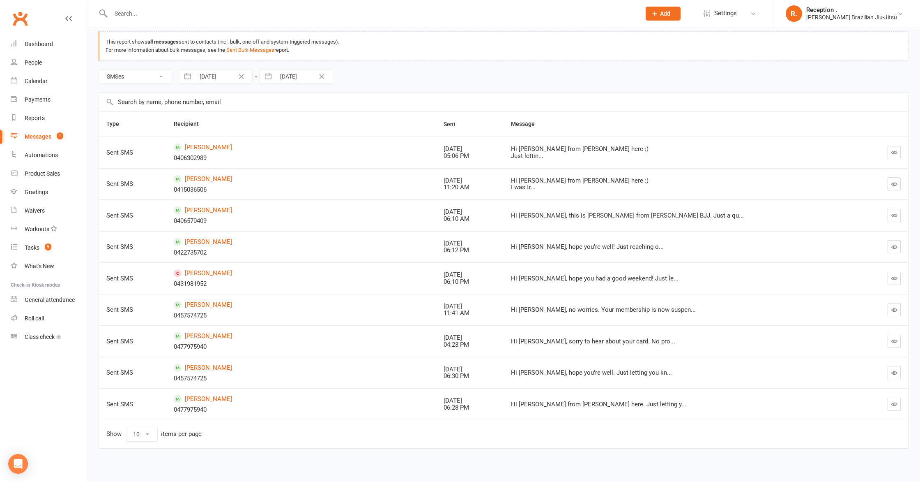
scroll to position [37, 0]
click at [510, 174] on td "Hi [PERSON_NAME] from [PERSON_NAME] here :) I was tr..." at bounding box center [672, 183] width 337 height 32
click at [898, 184] on button "button" at bounding box center [894, 182] width 13 height 13
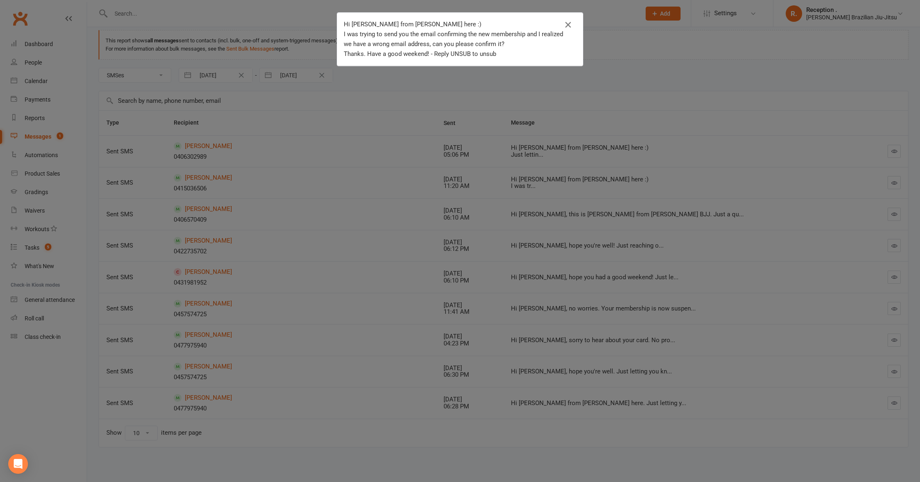
click at [569, 24] on icon "button" at bounding box center [568, 25] width 10 height 10
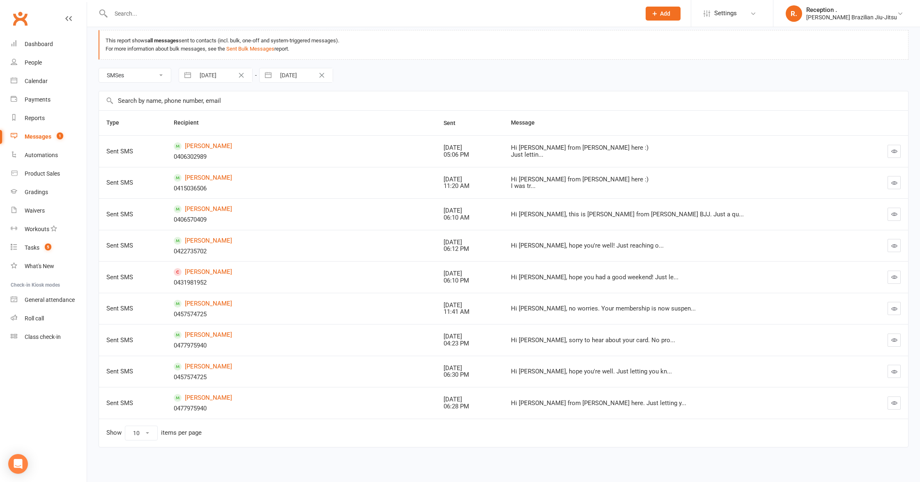
click at [901, 150] on td at bounding box center [874, 151] width 67 height 32
click at [897, 150] on icon "button" at bounding box center [895, 151] width 6 height 6
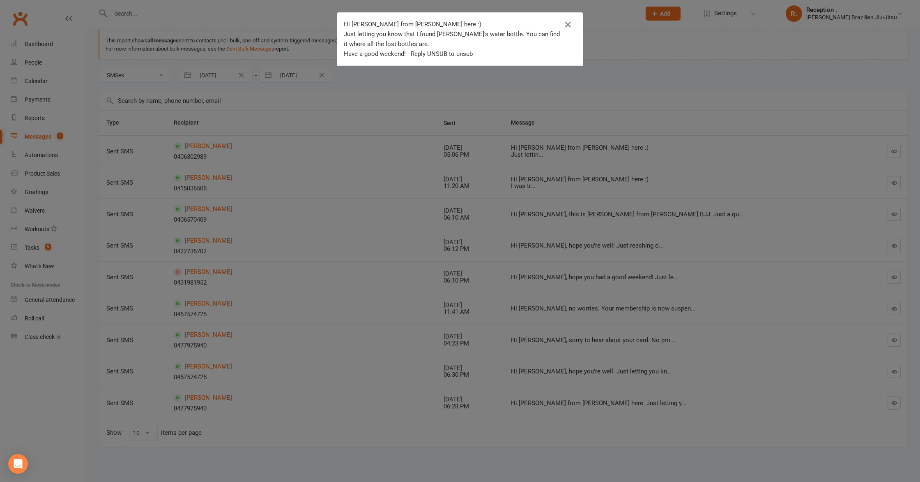
click at [595, 59] on div "Hi [PERSON_NAME] from [PERSON_NAME] here :) Just letting you know that I found …" at bounding box center [460, 241] width 920 height 482
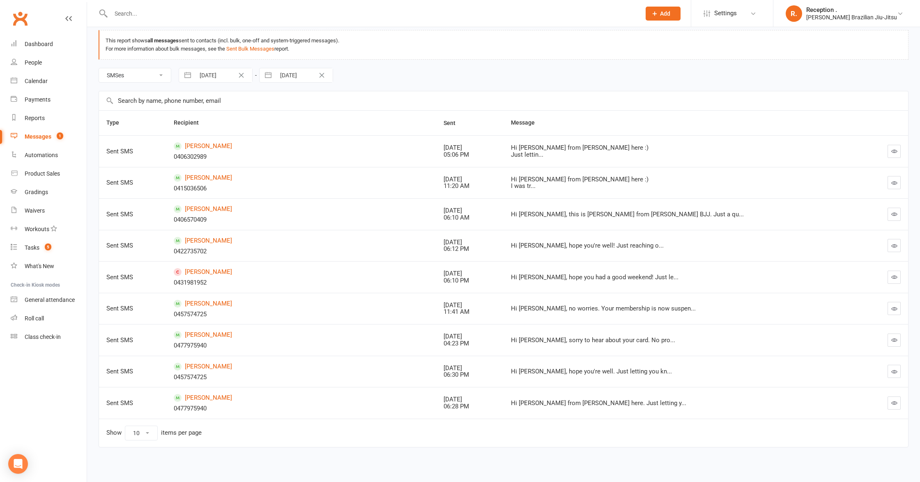
click at [57, 131] on link "Messages 1" at bounding box center [49, 136] width 76 height 18
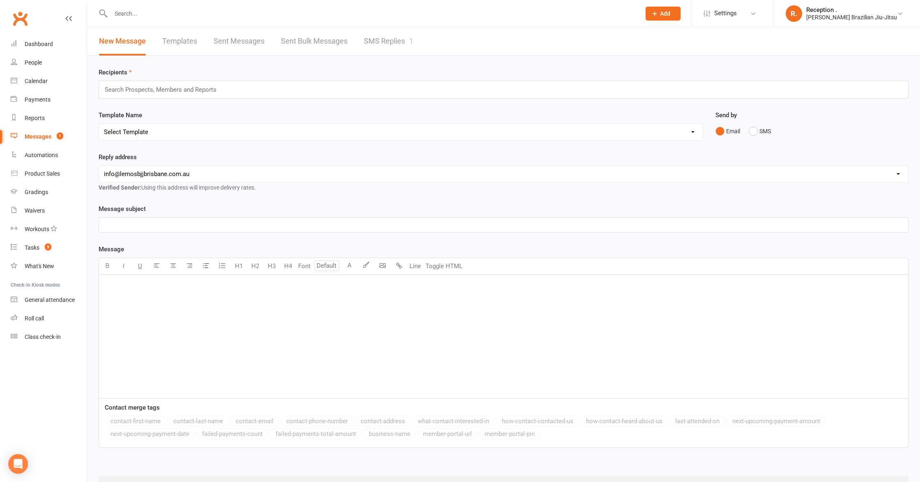
scroll to position [0, 0]
click at [394, 35] on link "SMS Replies 1" at bounding box center [388, 41] width 49 height 28
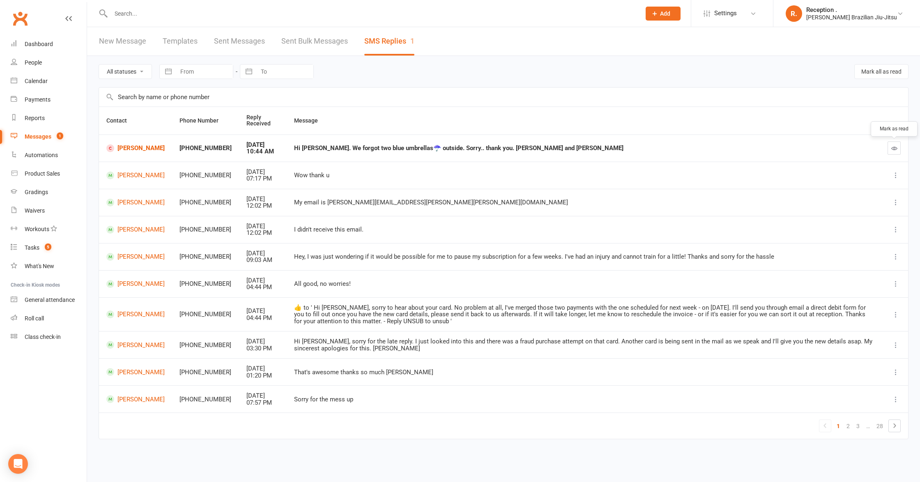
click at [895, 150] on icon "button" at bounding box center [895, 148] width 6 height 6
click at [128, 147] on link "[PERSON_NAME]" at bounding box center [135, 148] width 58 height 8
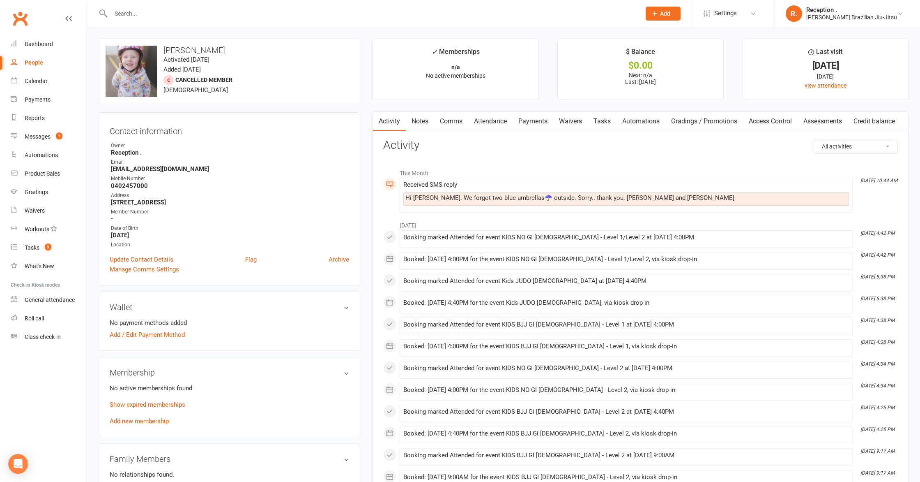
click at [456, 180] on li "[DATE] 10:44 AM Received SMS reply Hi [PERSON_NAME]. We forgot two blue umbrell…" at bounding box center [626, 195] width 453 height 35
click at [438, 183] on div "Received SMS reply" at bounding box center [626, 184] width 446 height 7
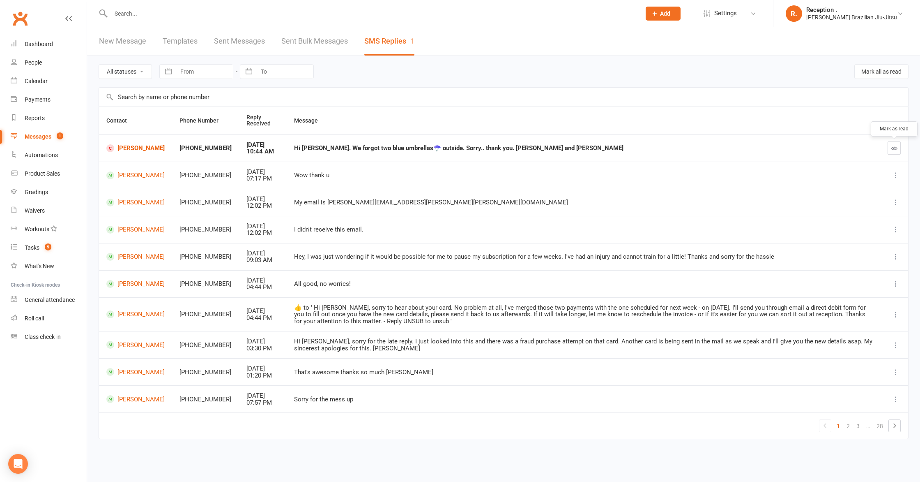
click at [898, 145] on button "button" at bounding box center [894, 147] width 13 height 13
drag, startPoint x: 887, startPoint y: 145, endPoint x: 904, endPoint y: 148, distance: 17.0
click at [899, 148] on td at bounding box center [896, 147] width 25 height 27
click at [901, 148] on td at bounding box center [896, 147] width 25 height 27
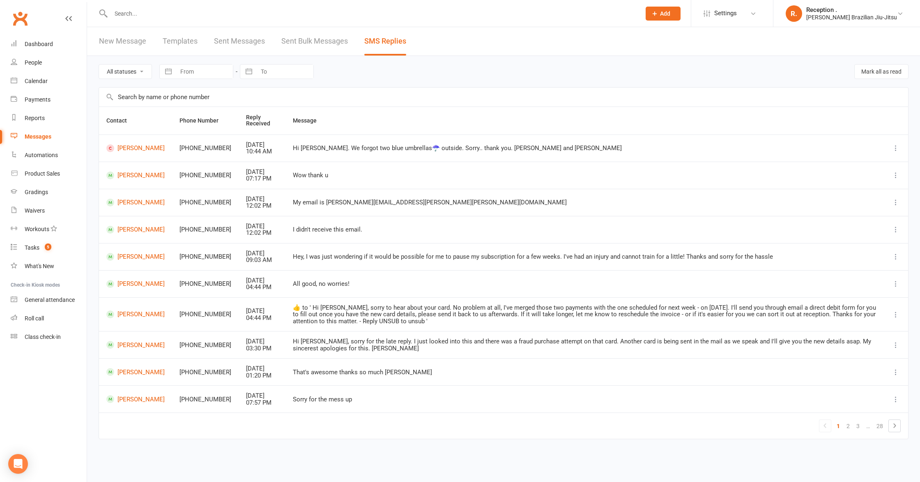
click at [899, 148] on icon at bounding box center [896, 148] width 8 height 8
drag, startPoint x: 875, startPoint y: 164, endPoint x: 855, endPoint y: 163, distance: 19.4
click at [875, 164] on link "Mark as unread" at bounding box center [859, 164] width 81 height 16
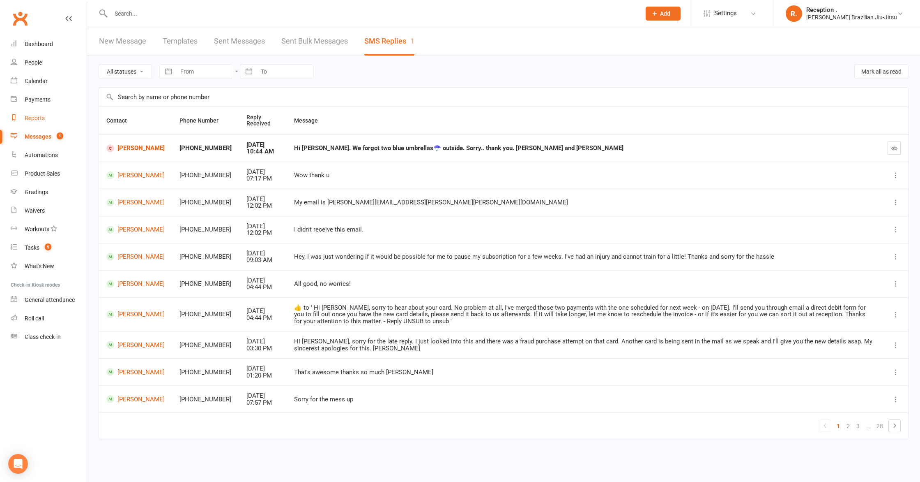
click at [44, 113] on link "Reports" at bounding box center [49, 118] width 76 height 18
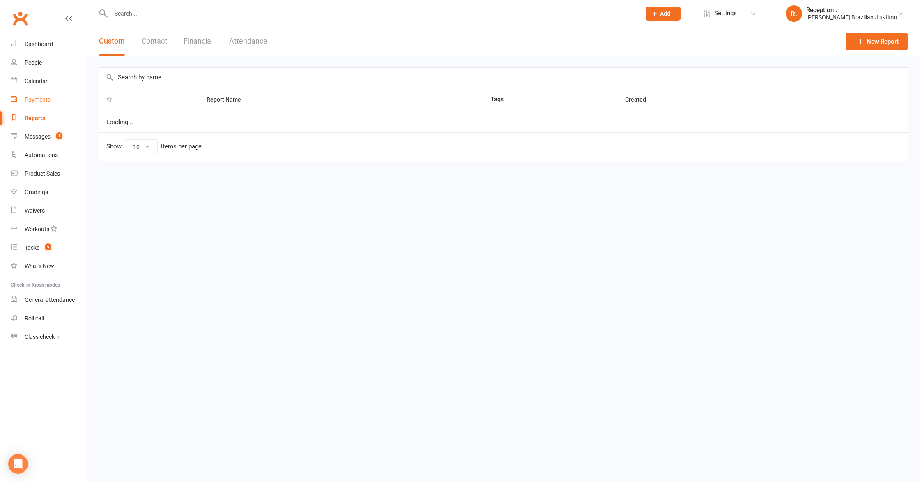
select select "100"
click at [37, 97] on div "Payments" at bounding box center [38, 99] width 26 height 7
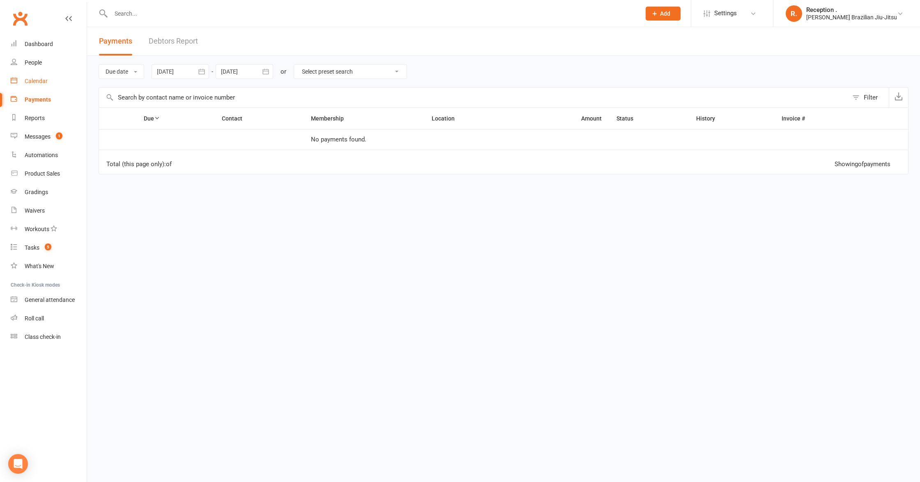
click at [37, 74] on link "Calendar" at bounding box center [49, 81] width 76 height 18
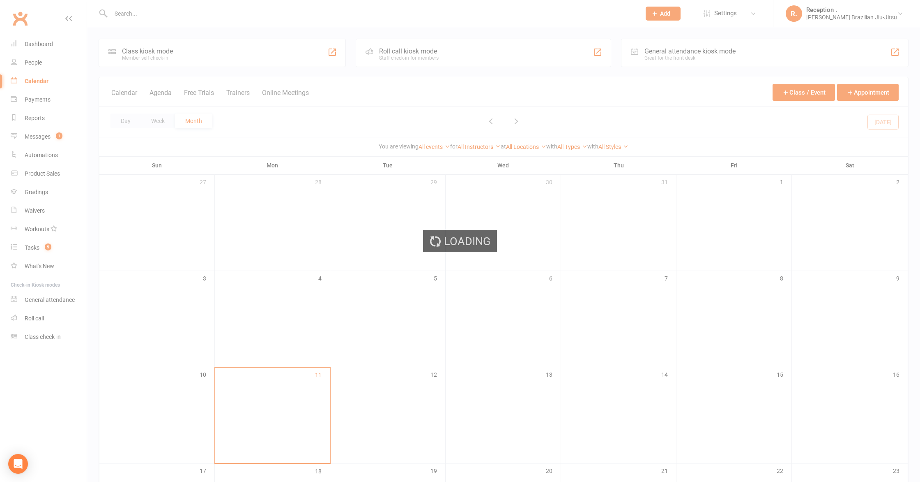
click at [34, 58] on div "Loading" at bounding box center [460, 241] width 920 height 482
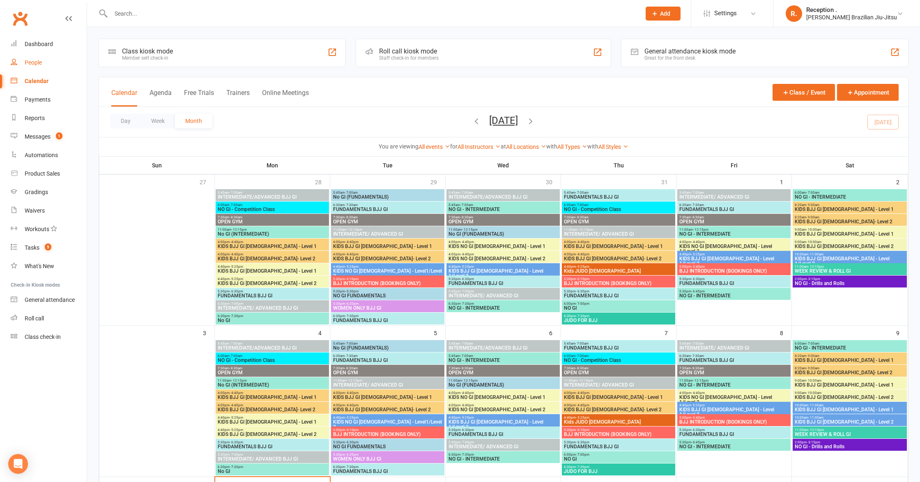
click at [32, 62] on div "People" at bounding box center [33, 62] width 17 height 7
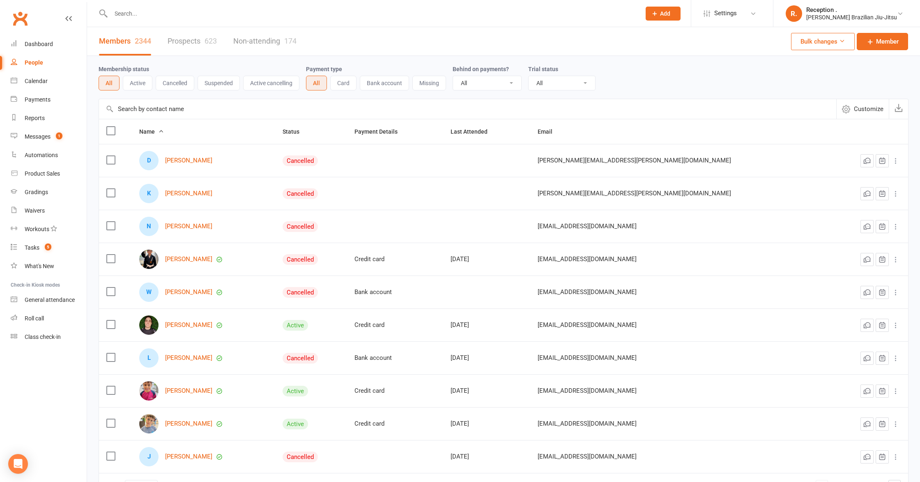
click at [191, 43] on link "Prospects 623" at bounding box center [192, 41] width 49 height 28
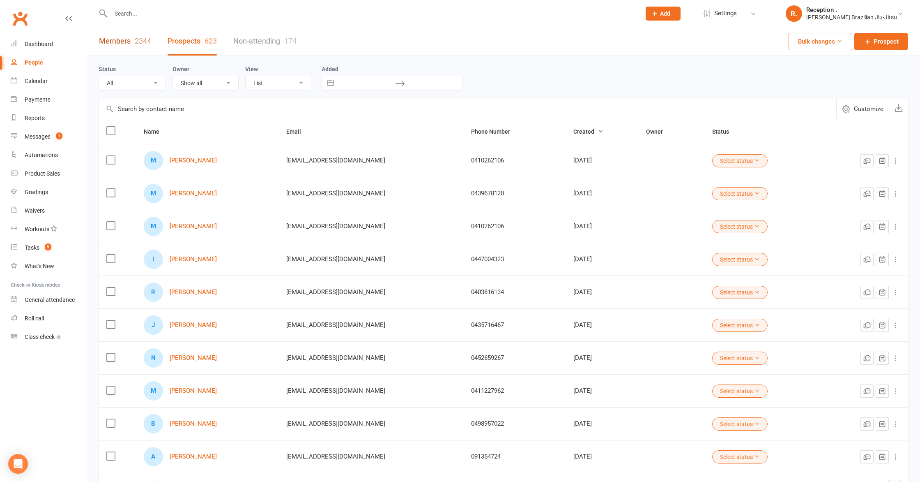
click at [120, 40] on link "Members 2344" at bounding box center [125, 41] width 52 height 28
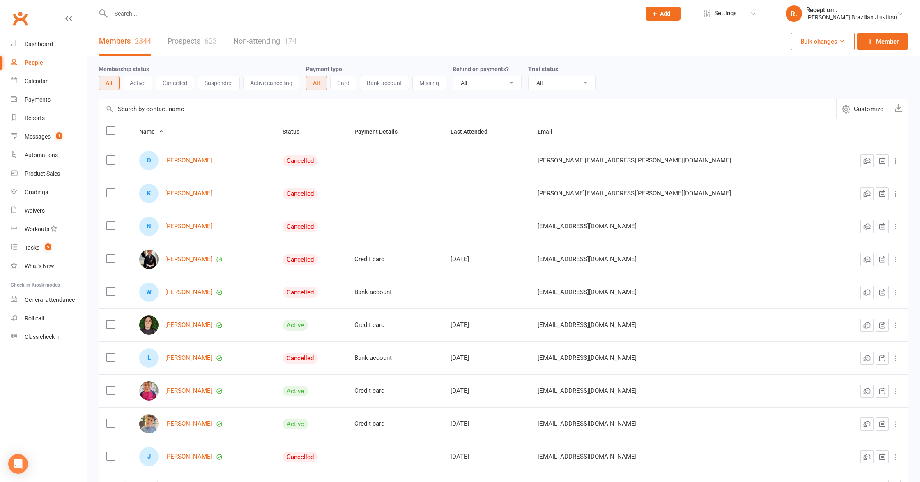
click at [140, 85] on button "Active" at bounding box center [138, 83] width 30 height 15
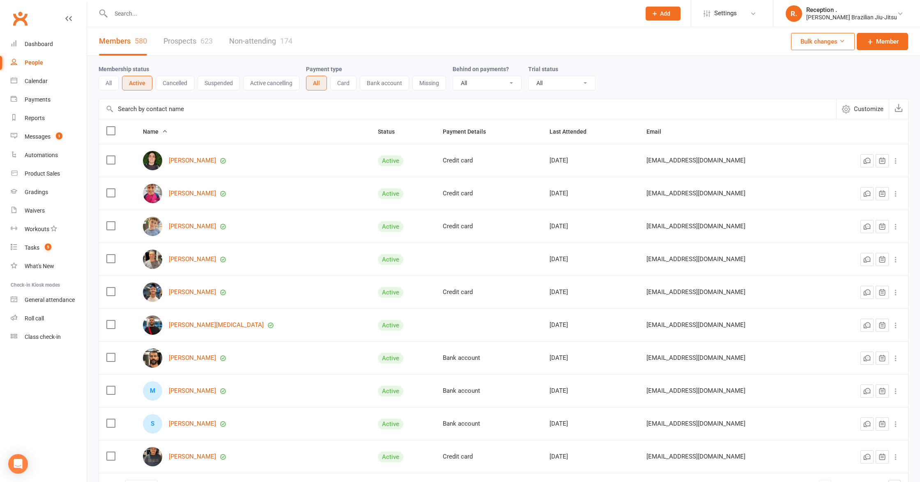
click at [498, 85] on select "All No Yes" at bounding box center [487, 83] width 68 height 14
click at [567, 81] on select "All Active and expired trials All active trials Active trial (no other membersh…" at bounding box center [562, 83] width 67 height 14
click at [482, 84] on select "All No Yes" at bounding box center [487, 83] width 68 height 14
